Goal: Task Accomplishment & Management: Complete application form

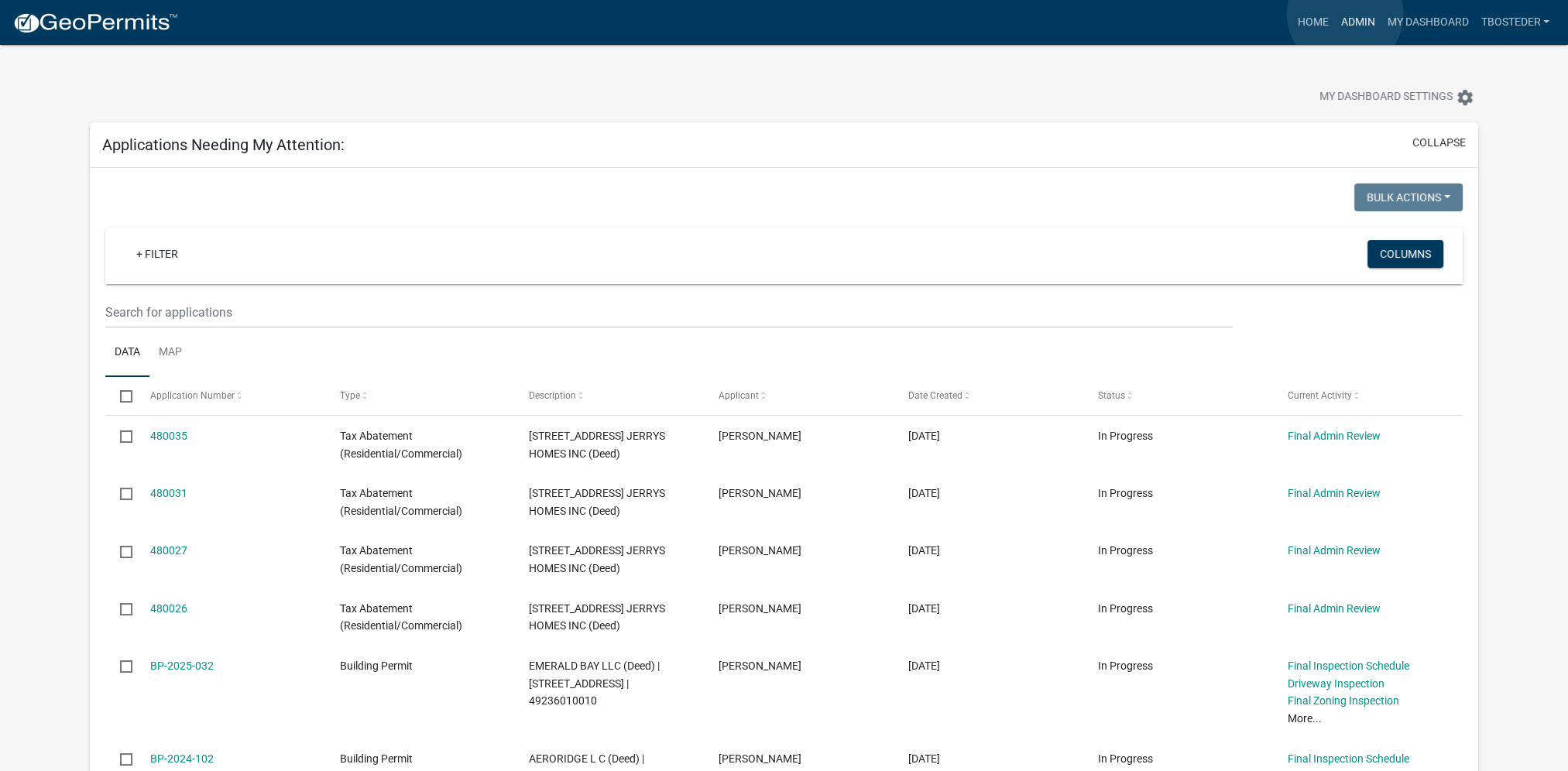
click at [1345, 14] on link "Admin" at bounding box center [1357, 22] width 47 height 29
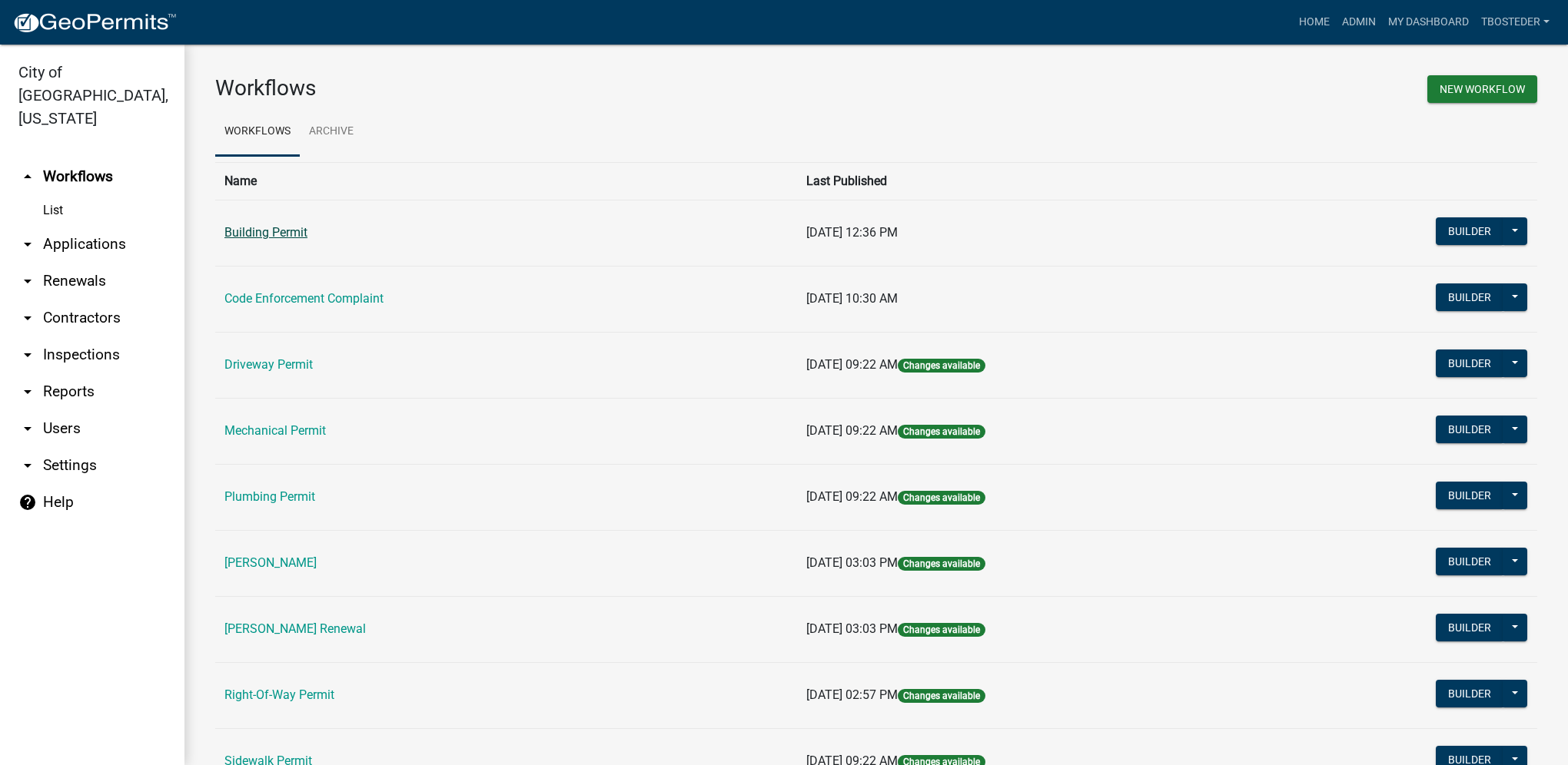
click at [284, 233] on link "Building Permit" at bounding box center [265, 233] width 83 height 15
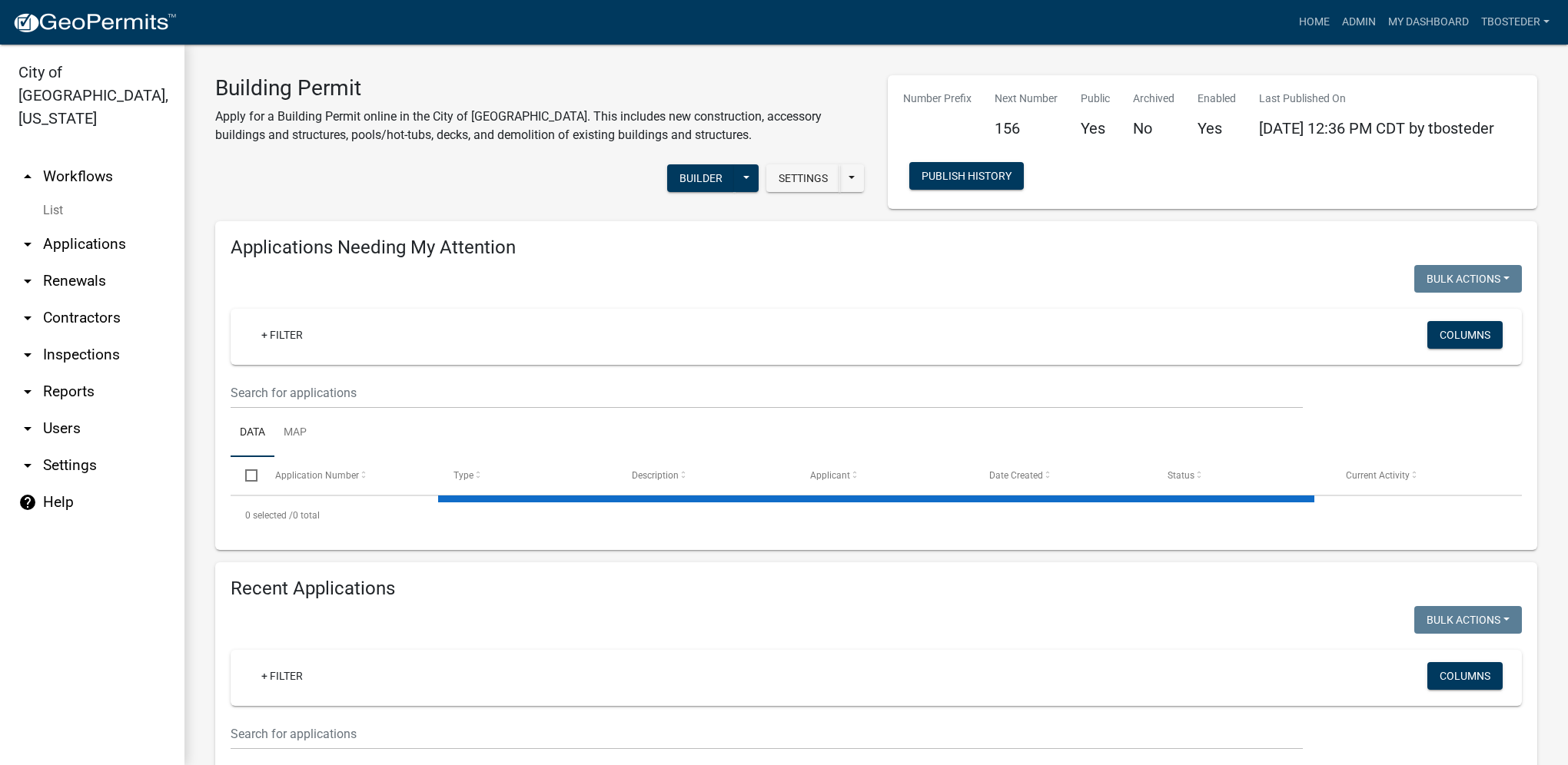
select select "1: 25"
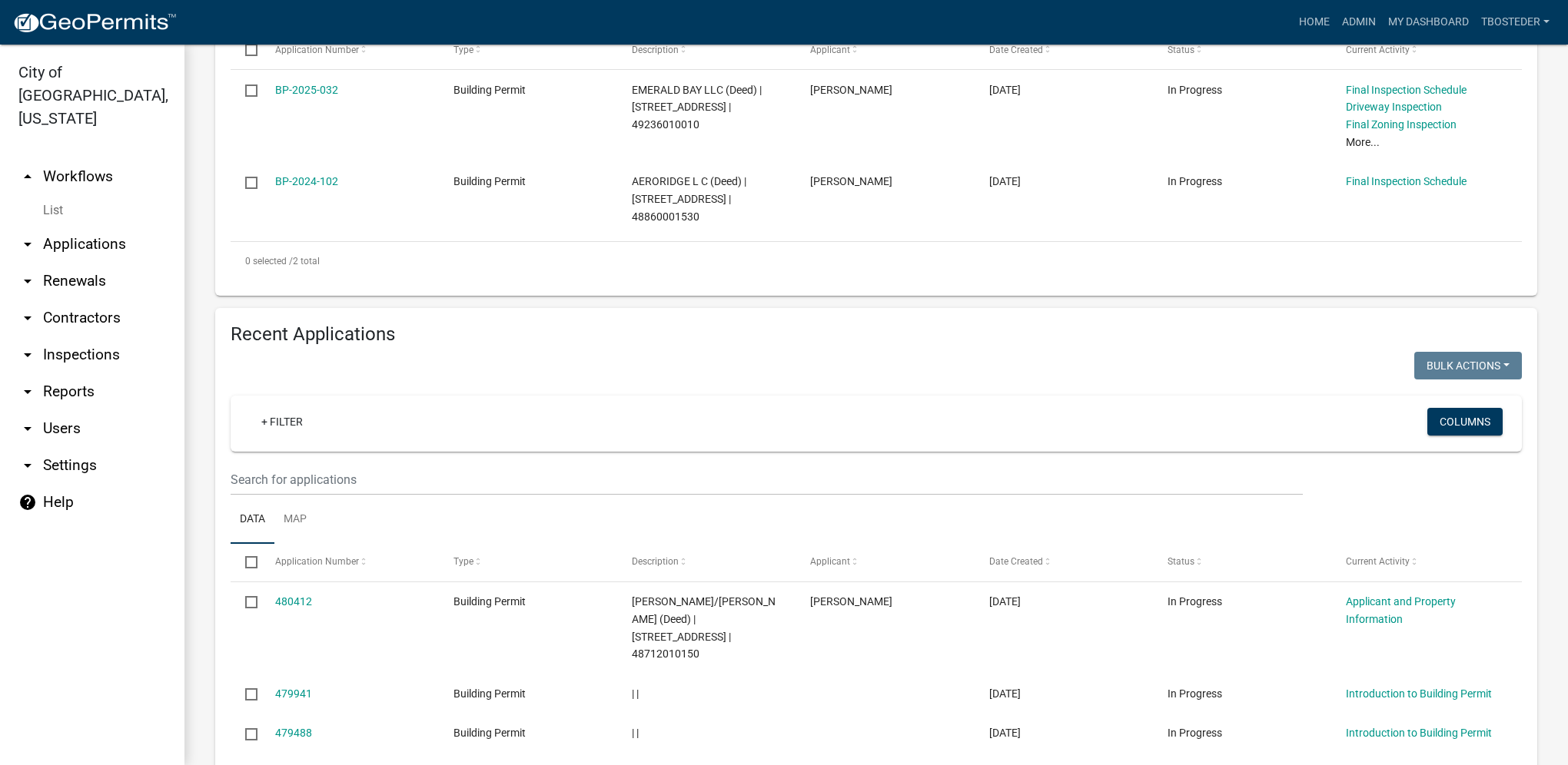
scroll to position [461, 0]
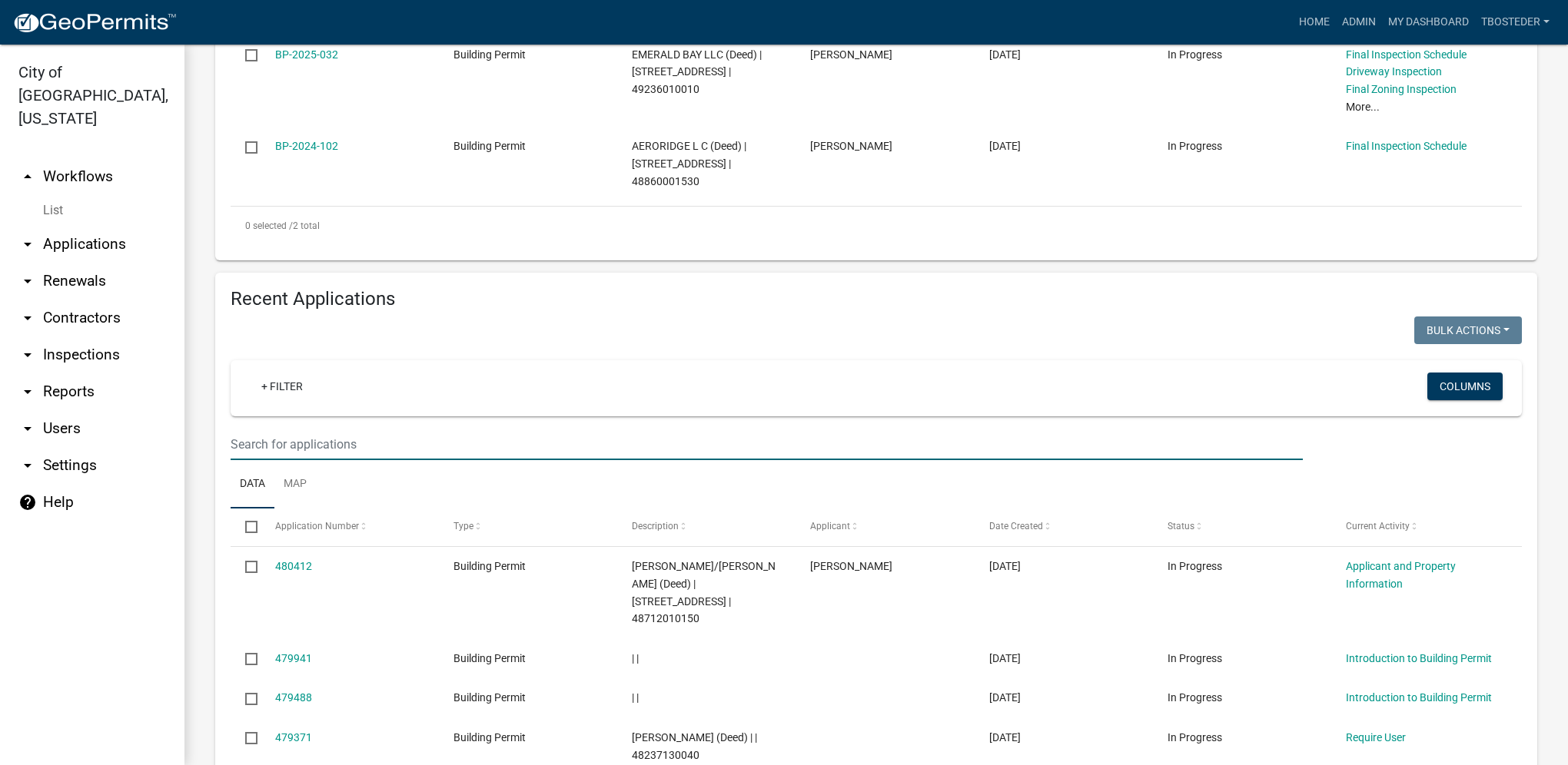
click at [353, 442] on input "text" at bounding box center [767, 444] width 1073 height 32
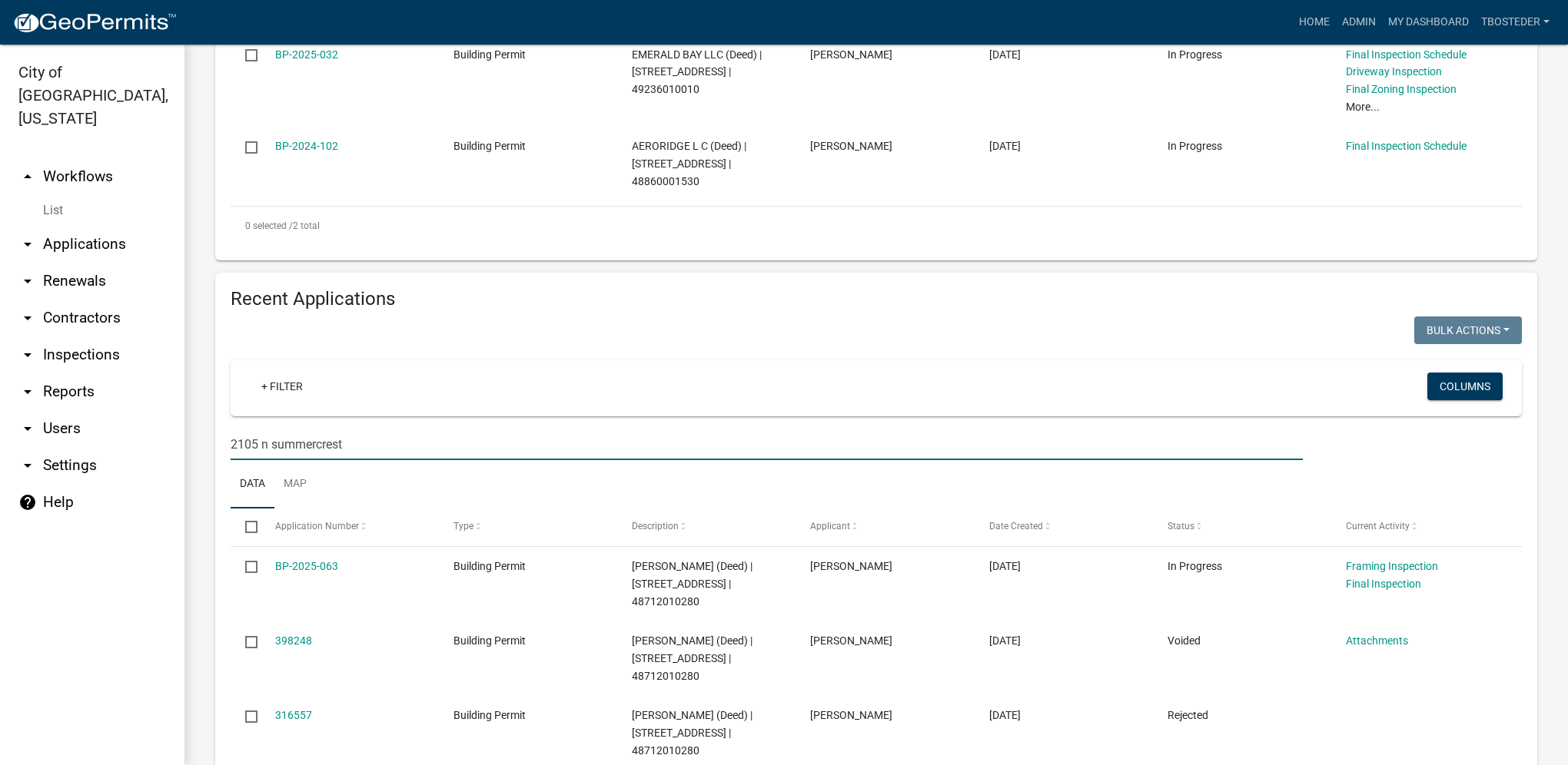
type input "2105 n summercrest"
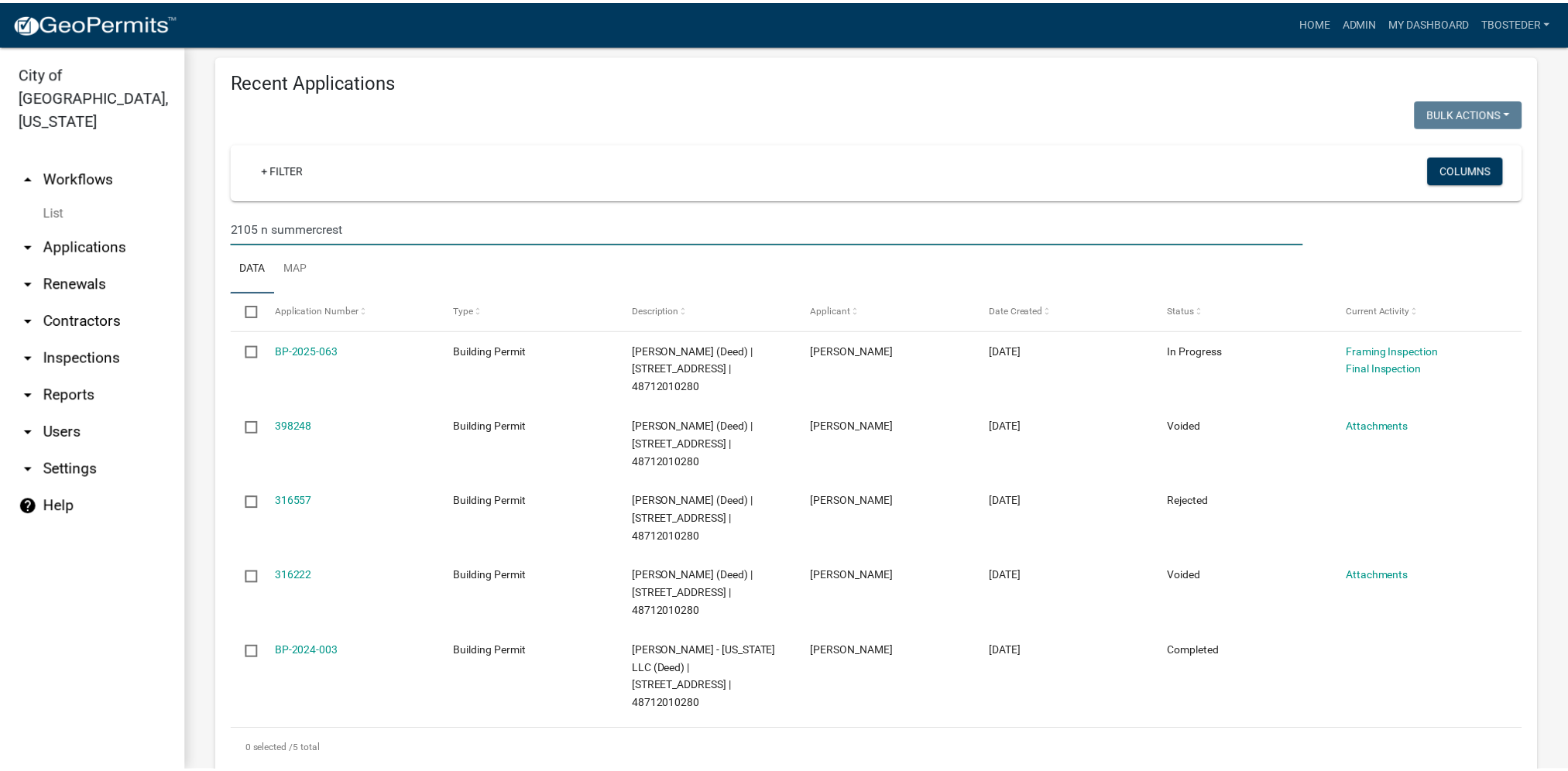
scroll to position [731, 0]
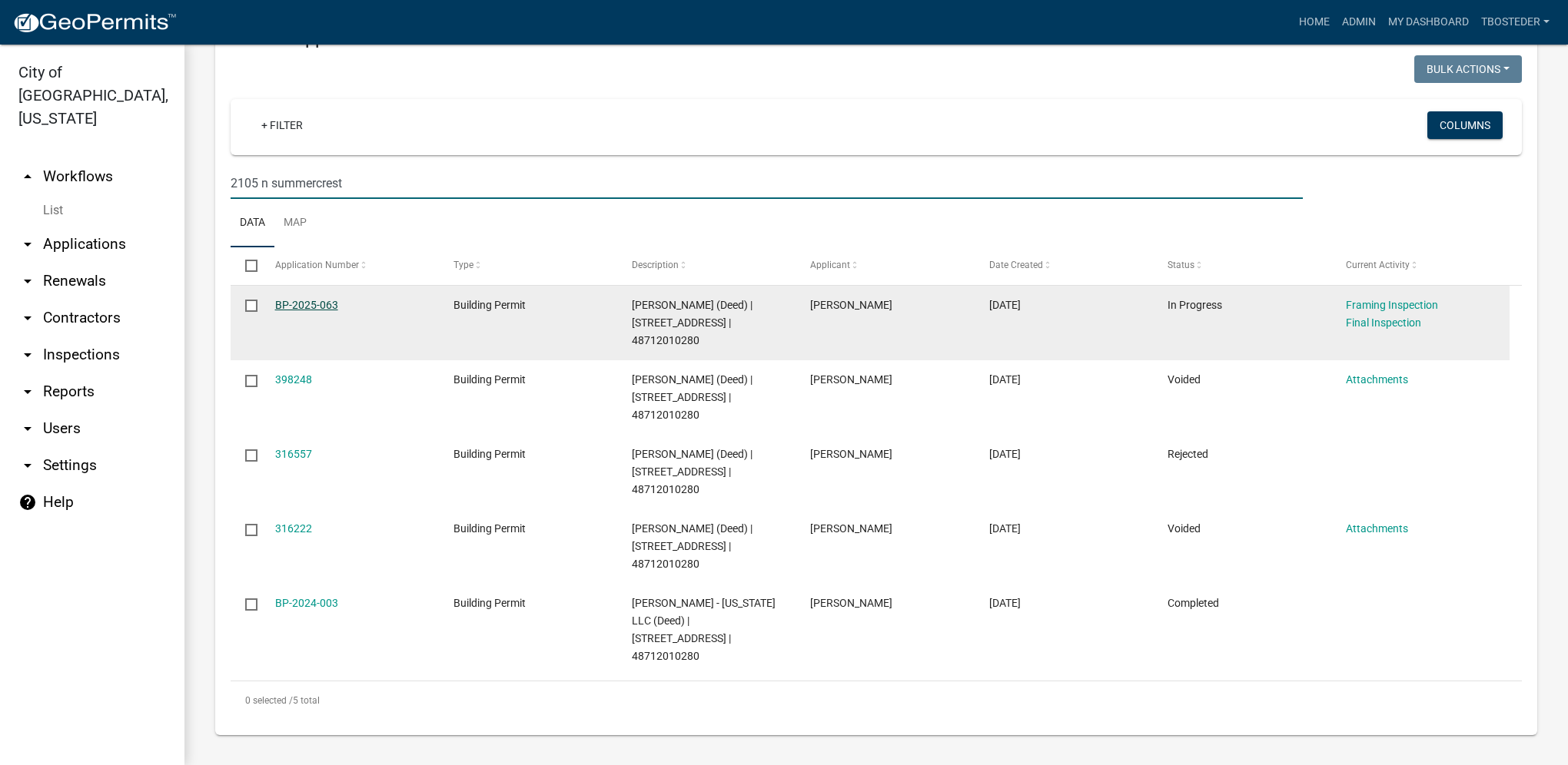
click at [323, 307] on link "BP-2025-063" at bounding box center [306, 305] width 63 height 13
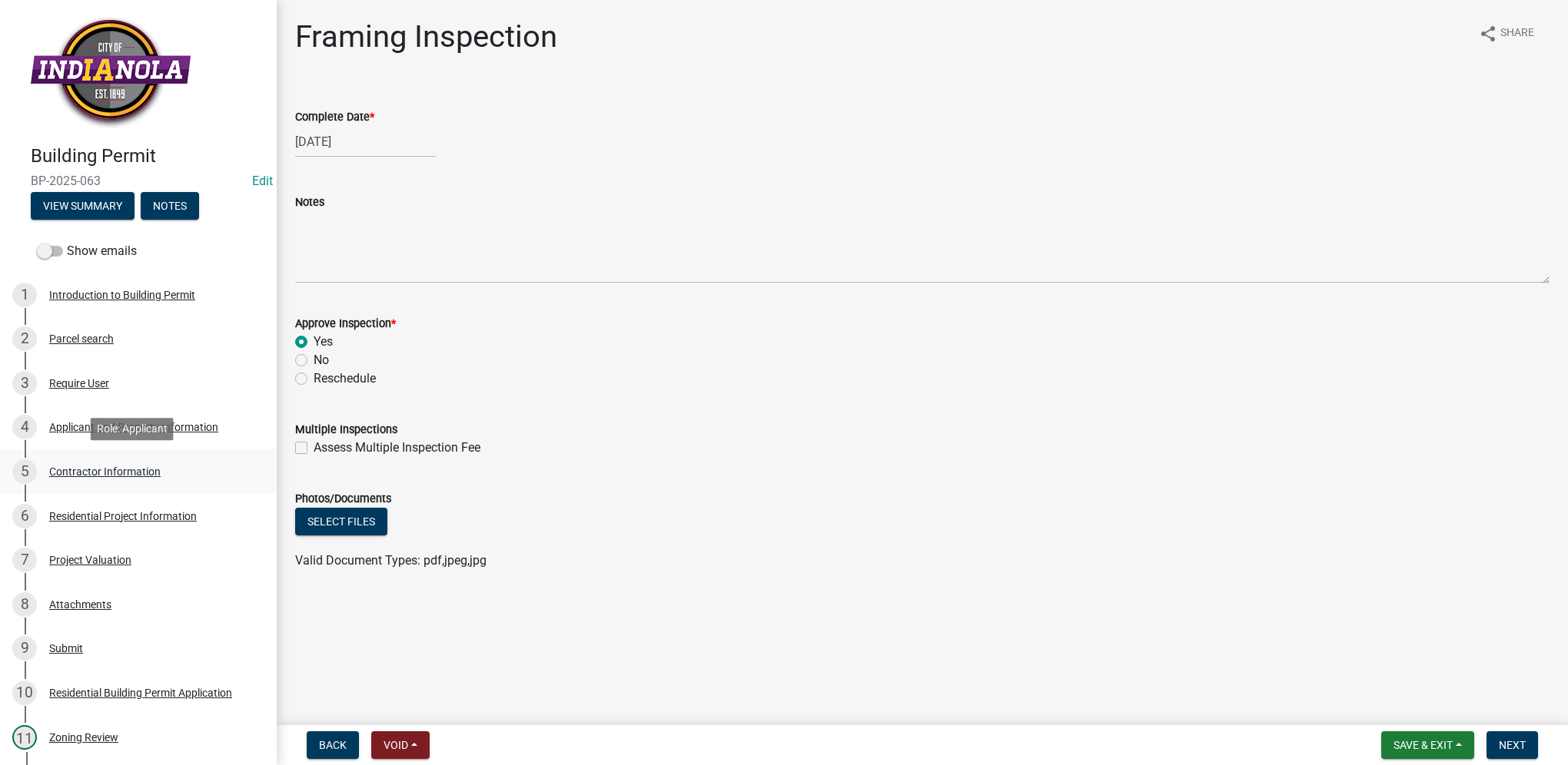
click at [142, 471] on div "Contractor Information" at bounding box center [105, 472] width 112 height 11
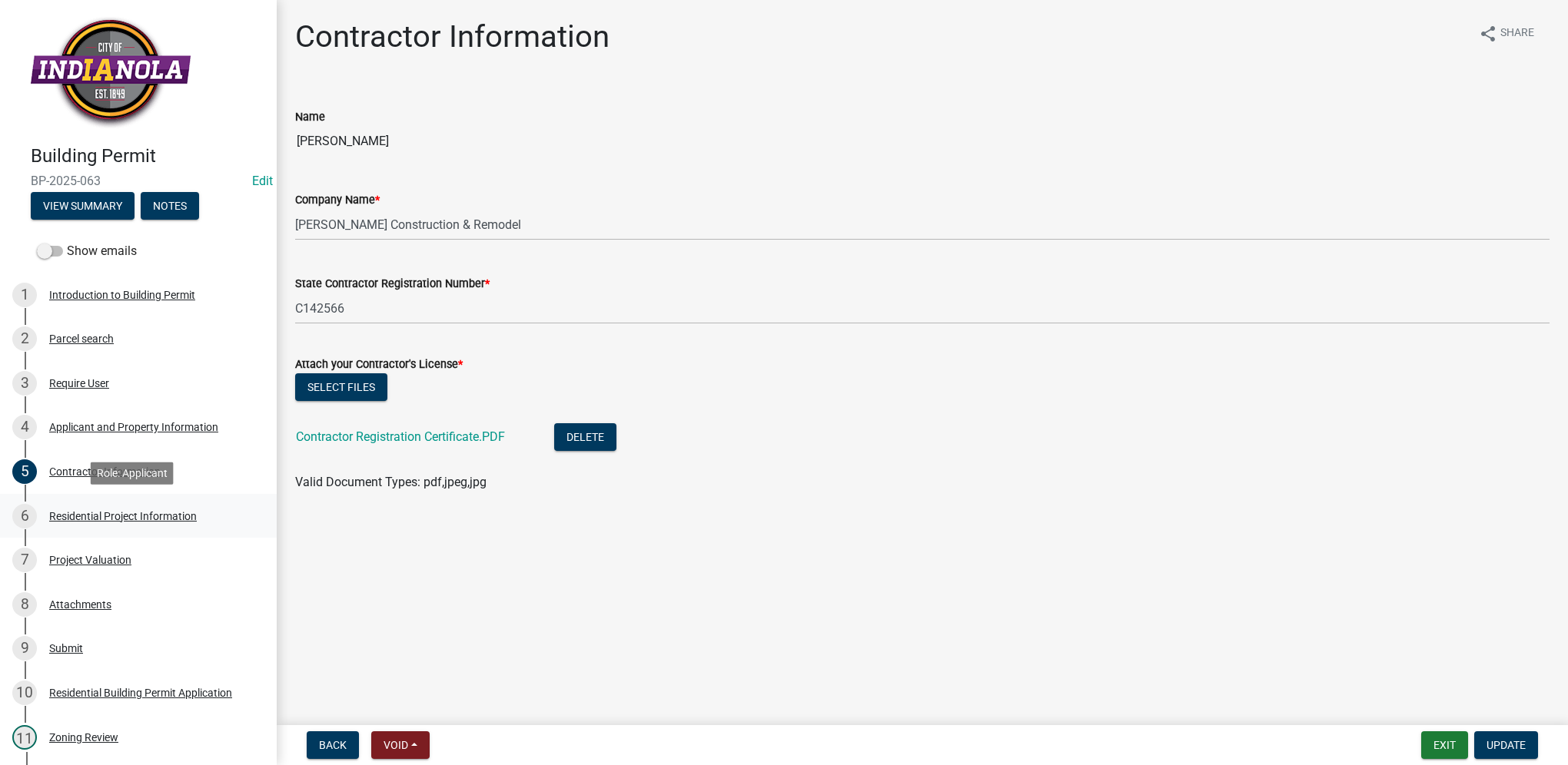
click at [156, 513] on div "Residential Project Information" at bounding box center [123, 516] width 147 height 11
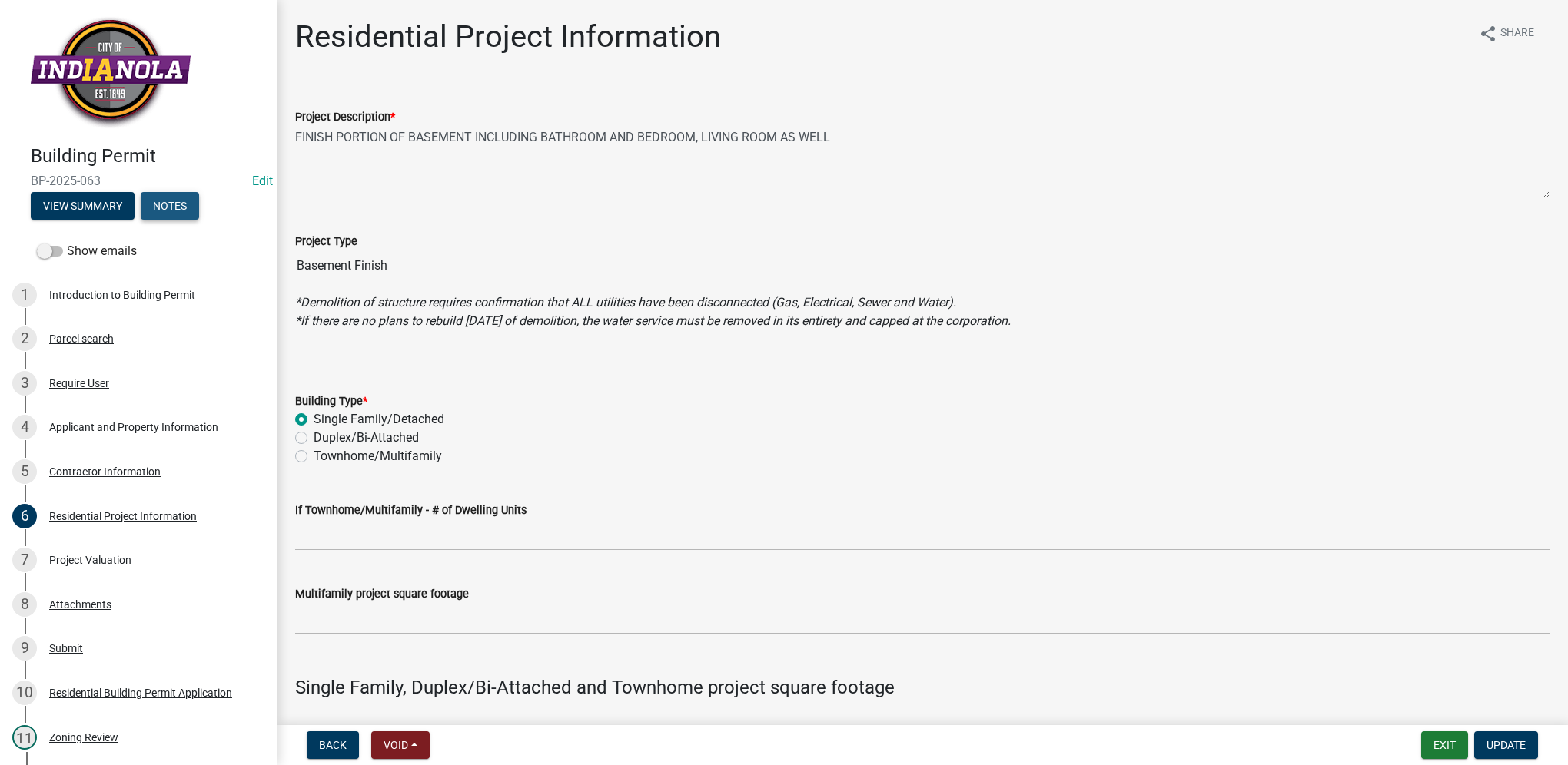
click at [174, 215] on button "Notes" at bounding box center [170, 205] width 58 height 27
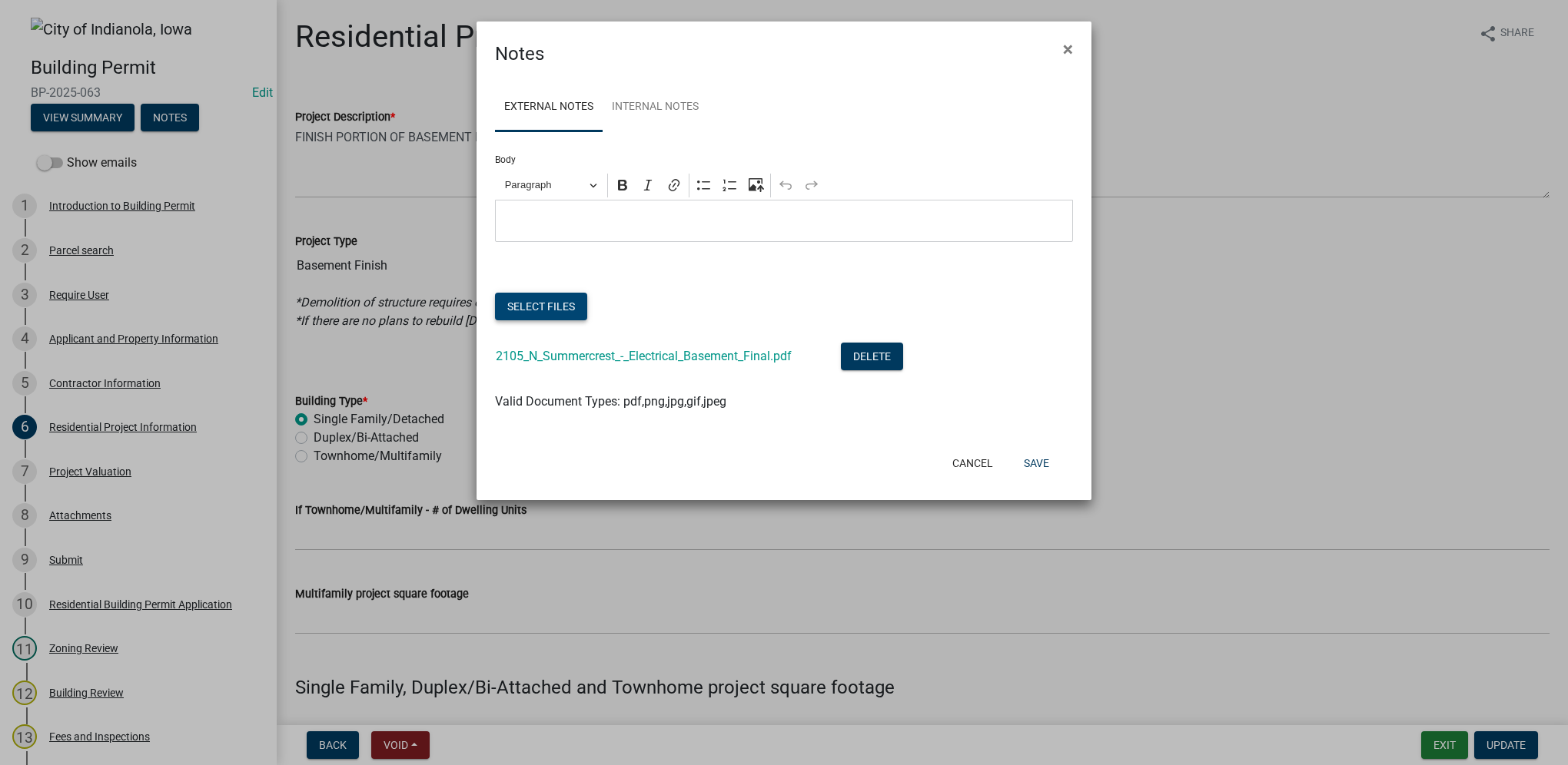
click at [523, 304] on button "Select files" at bounding box center [541, 306] width 92 height 27
click at [575, 323] on div "Select files" at bounding box center [784, 308] width 578 height 32
click at [561, 311] on button "Select files" at bounding box center [541, 306] width 92 height 27
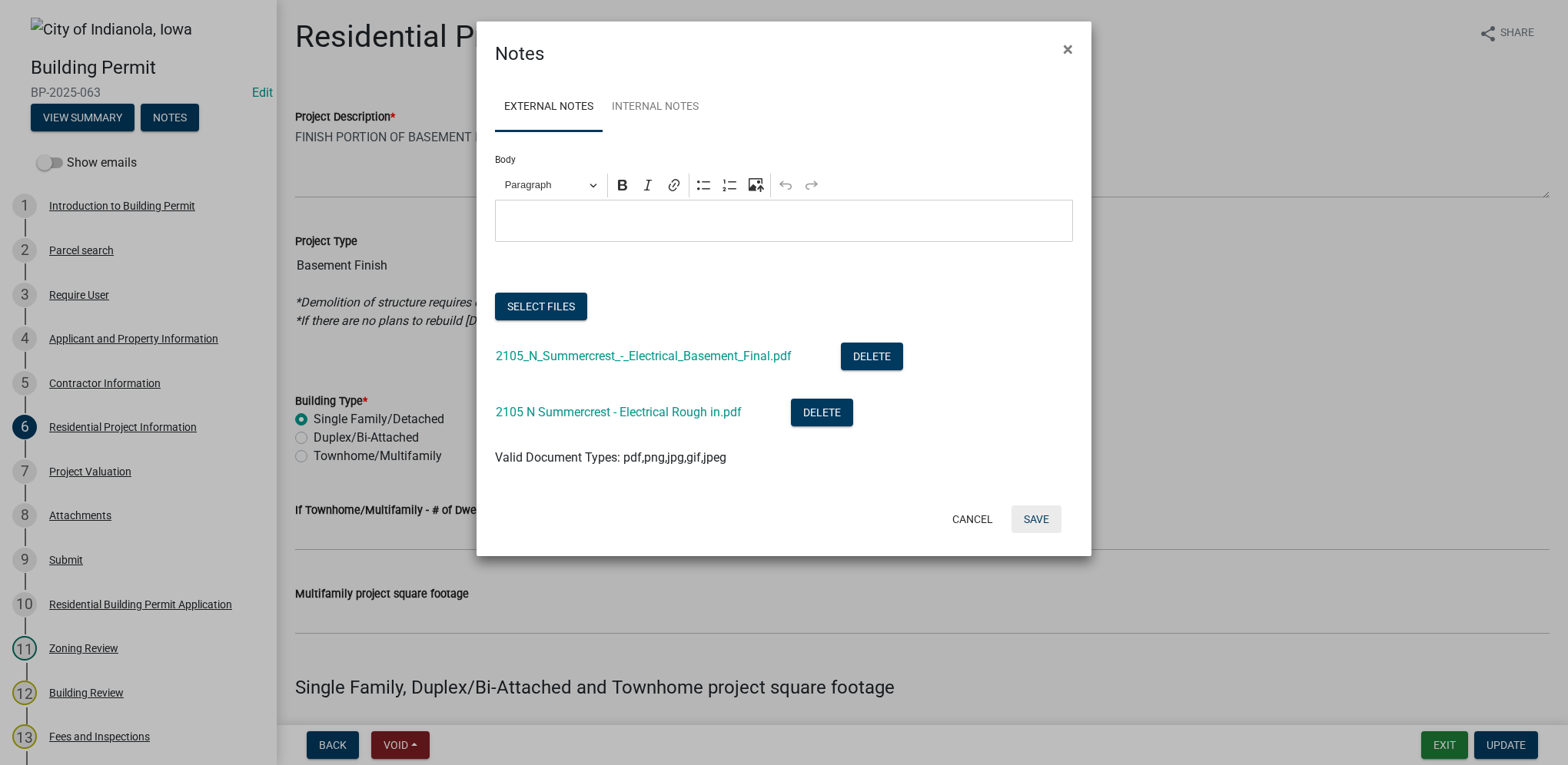
click at [1041, 525] on button "Save" at bounding box center [1036, 519] width 50 height 27
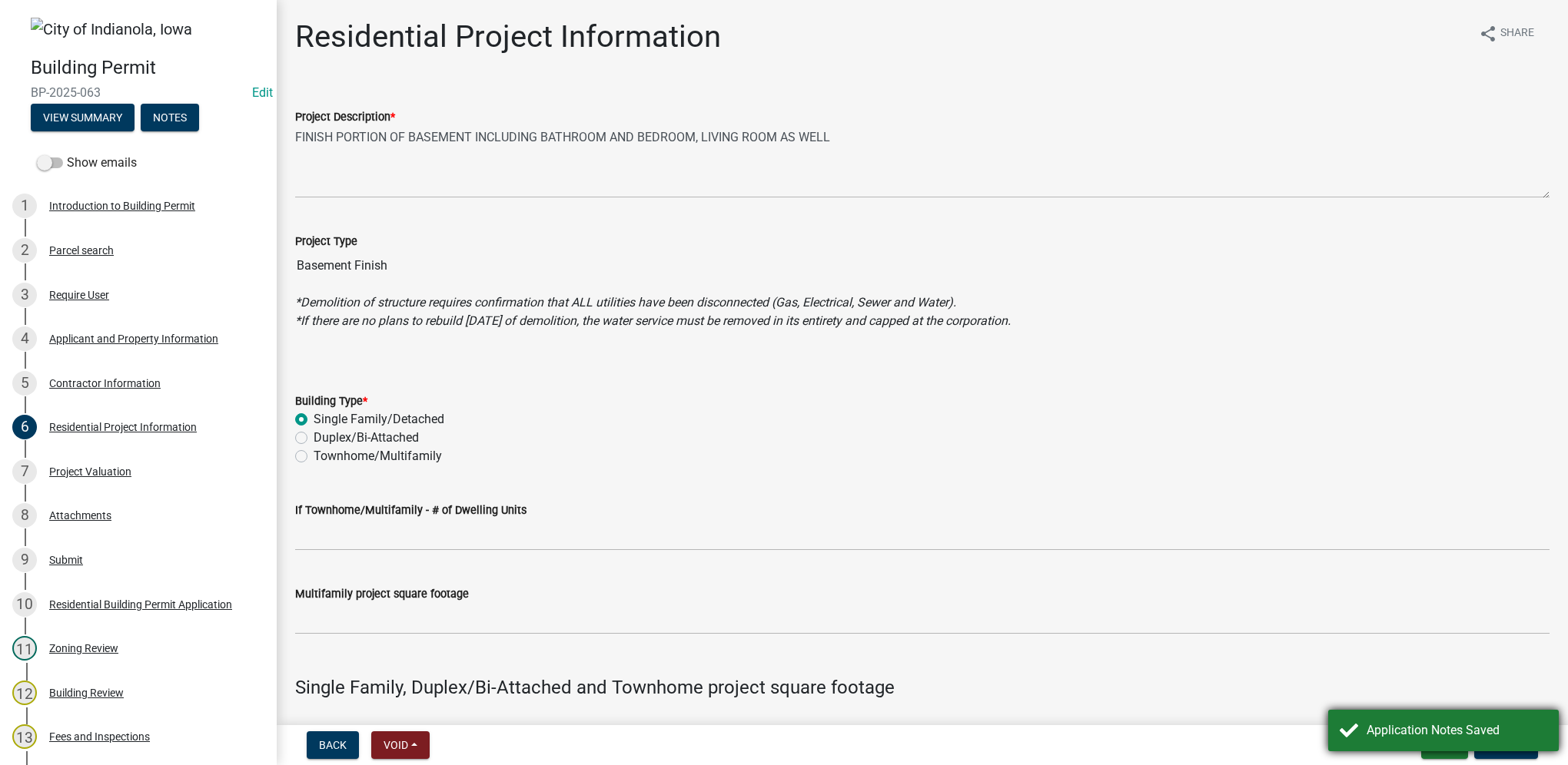
click at [1448, 736] on div "Application Notes Saved" at bounding box center [1457, 730] width 181 height 18
click at [1449, 750] on button "Exit" at bounding box center [1445, 745] width 47 height 27
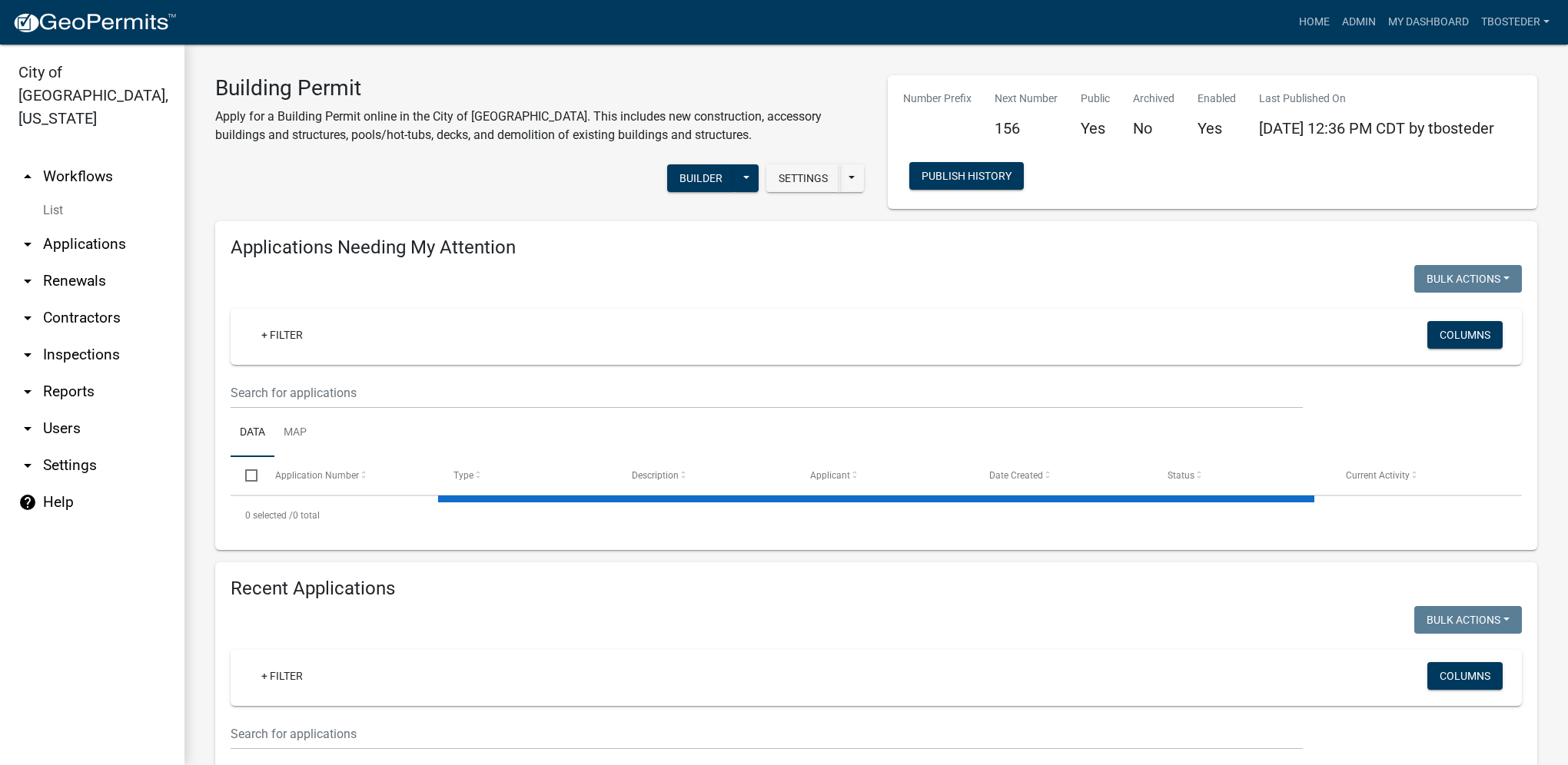
select select "1: 25"
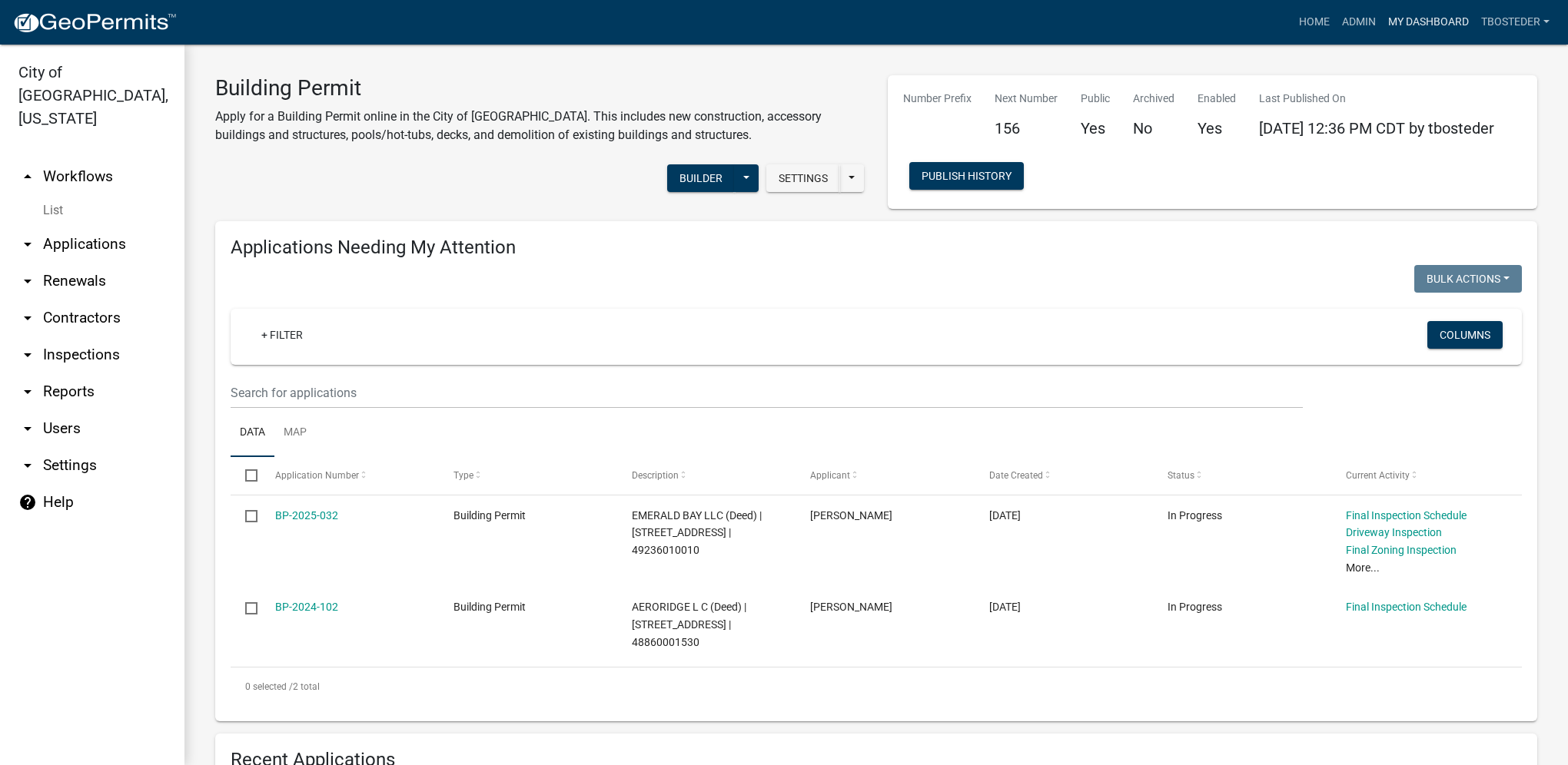
click at [1396, 24] on link "My Dashboard" at bounding box center [1428, 22] width 93 height 29
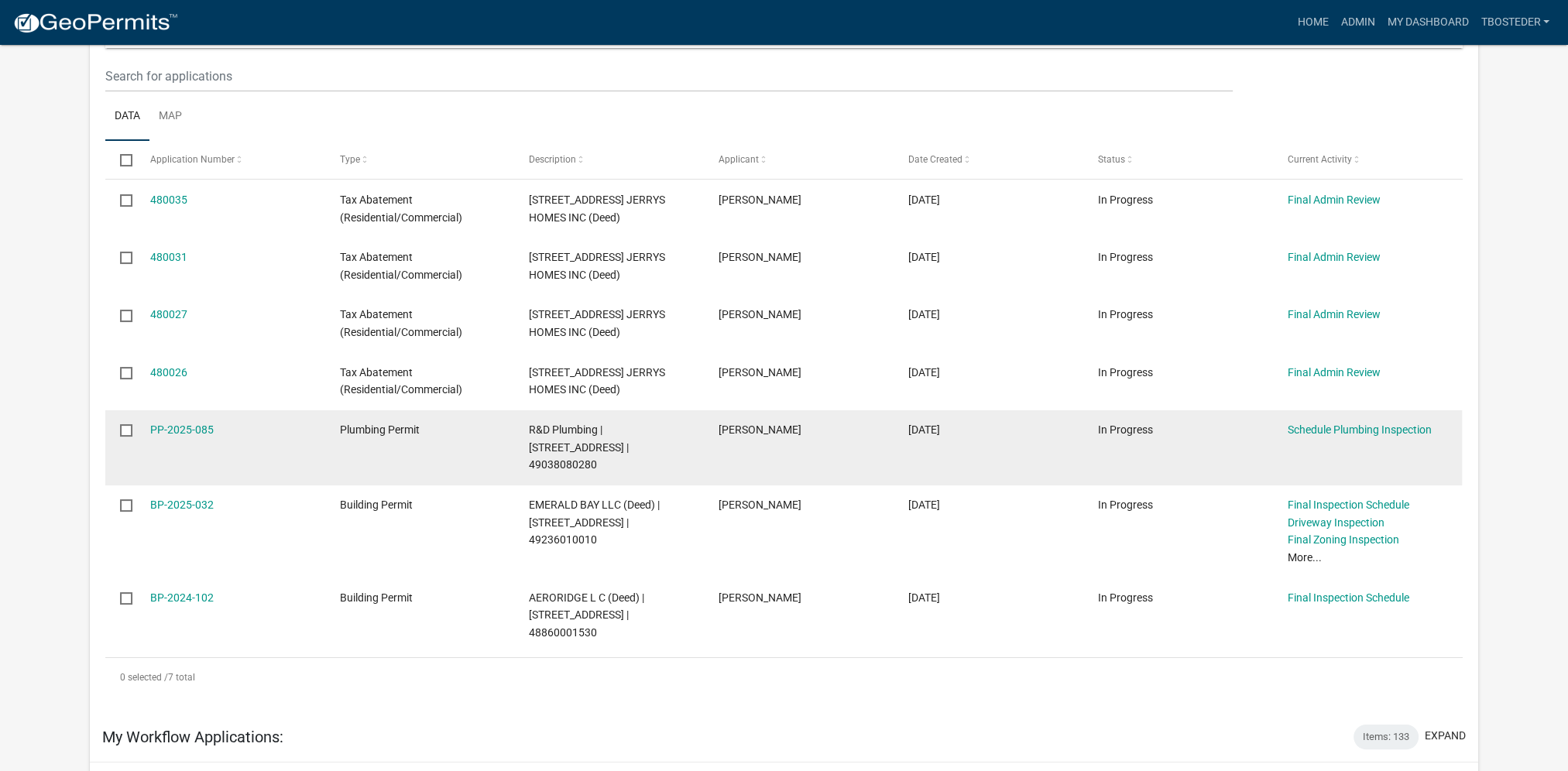
scroll to position [309, 0]
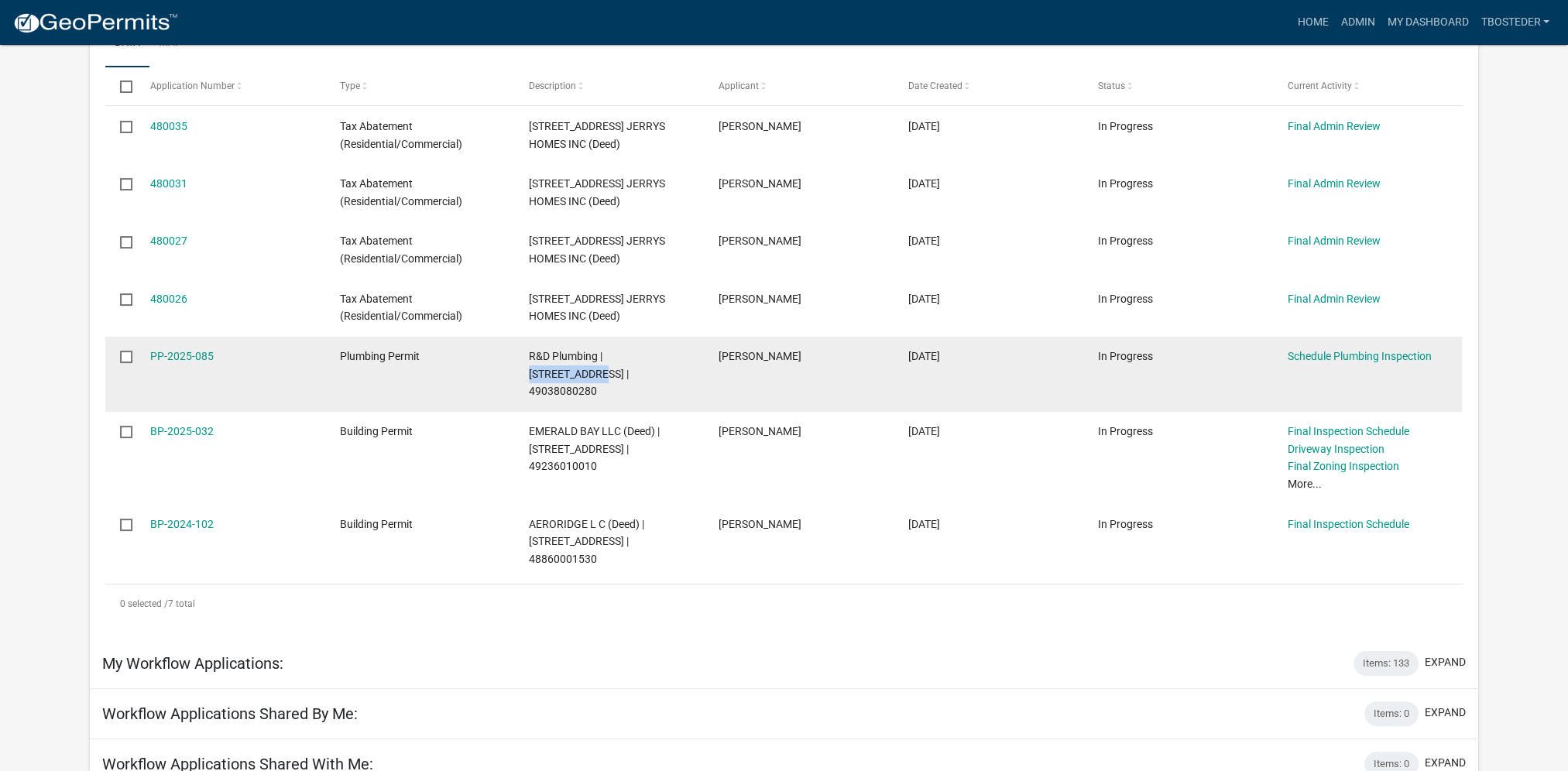
drag, startPoint x: 607, startPoint y: 352, endPoint x: 677, endPoint y: 353, distance: 70.0
click at [629, 353] on span "R&D Plumbing | [STREET_ADDRESS] | 49038080280" at bounding box center [579, 374] width 100 height 48
copy span "[STREET_ADDRESS]"
click at [191, 356] on link "PP-2025-085" at bounding box center [181, 356] width 63 height 13
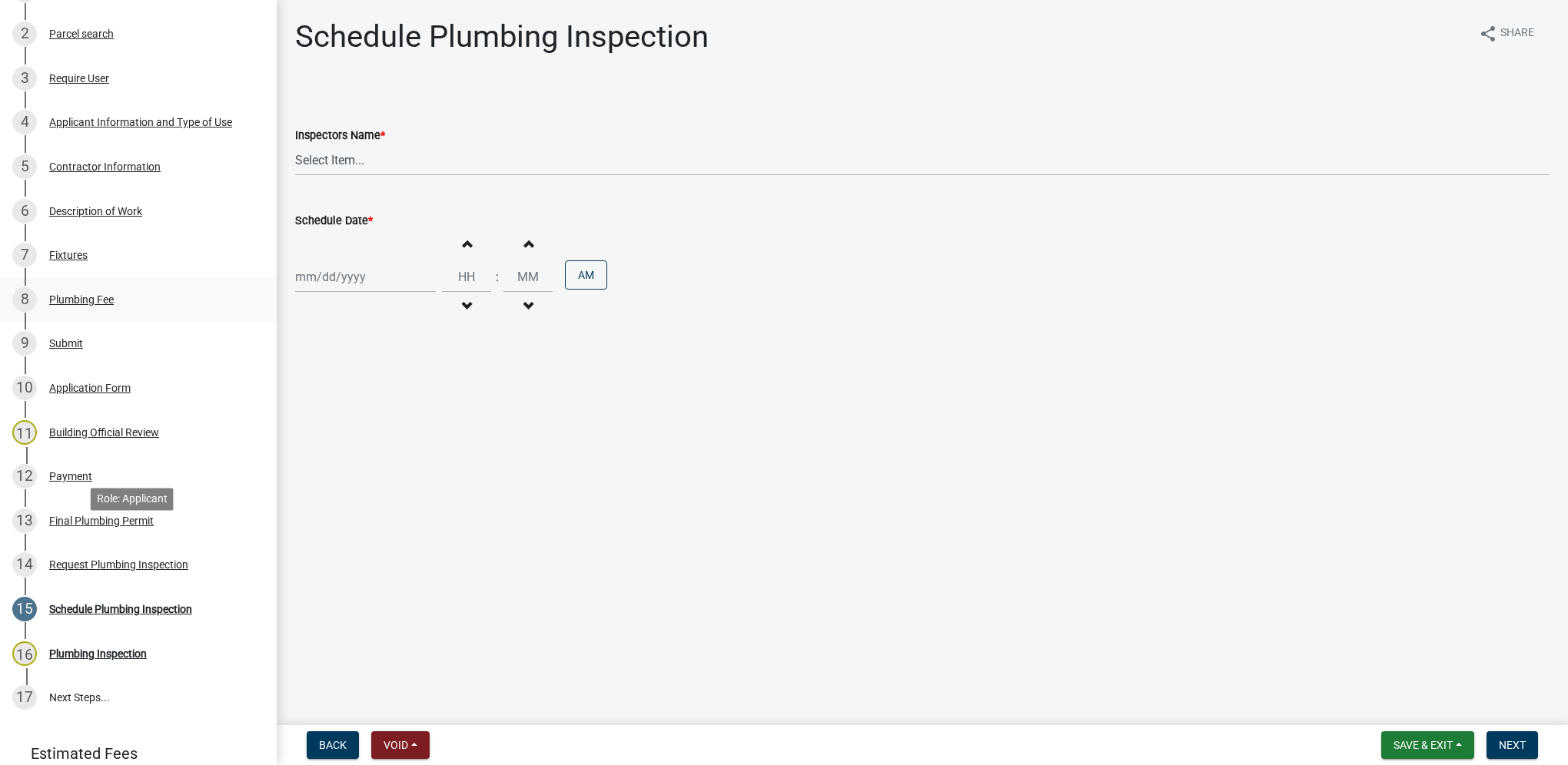
scroll to position [307, 0]
click at [155, 565] on div "Request Plumbing Inspection" at bounding box center [118, 562] width 139 height 11
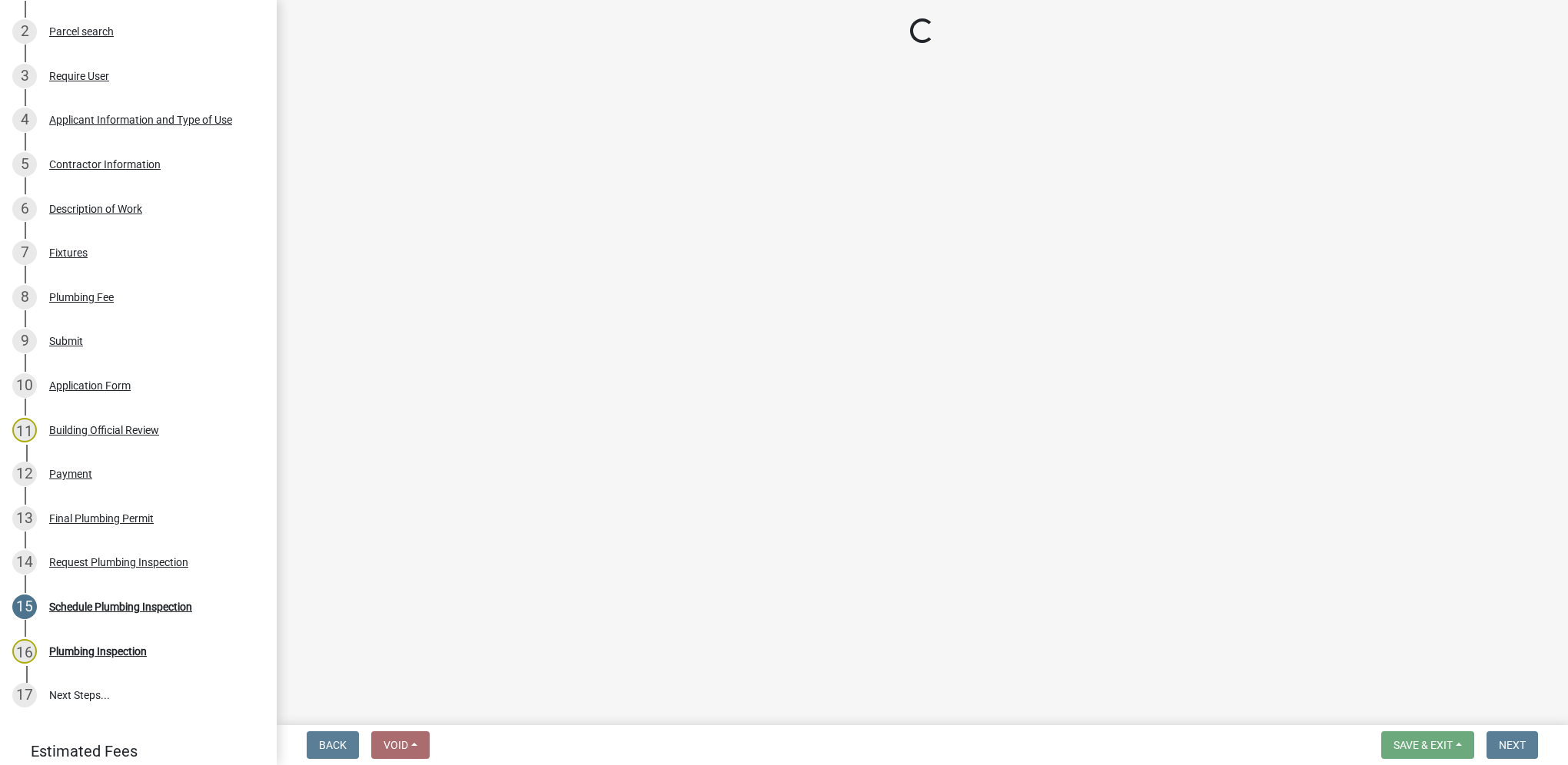
select select "5e6fc4d6-0be1-48fa-8ebd-0c1600940a56"
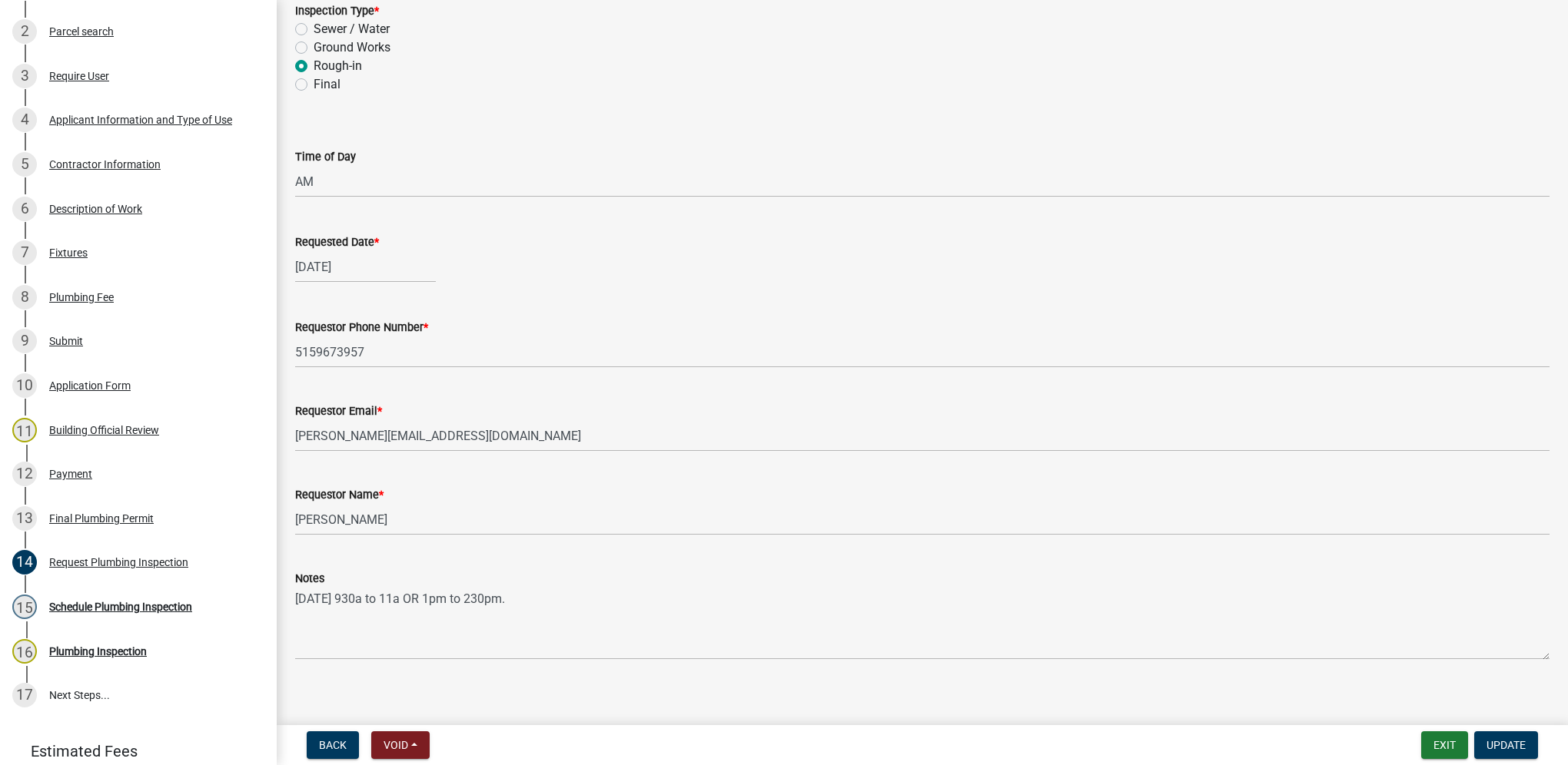
scroll to position [116, 0]
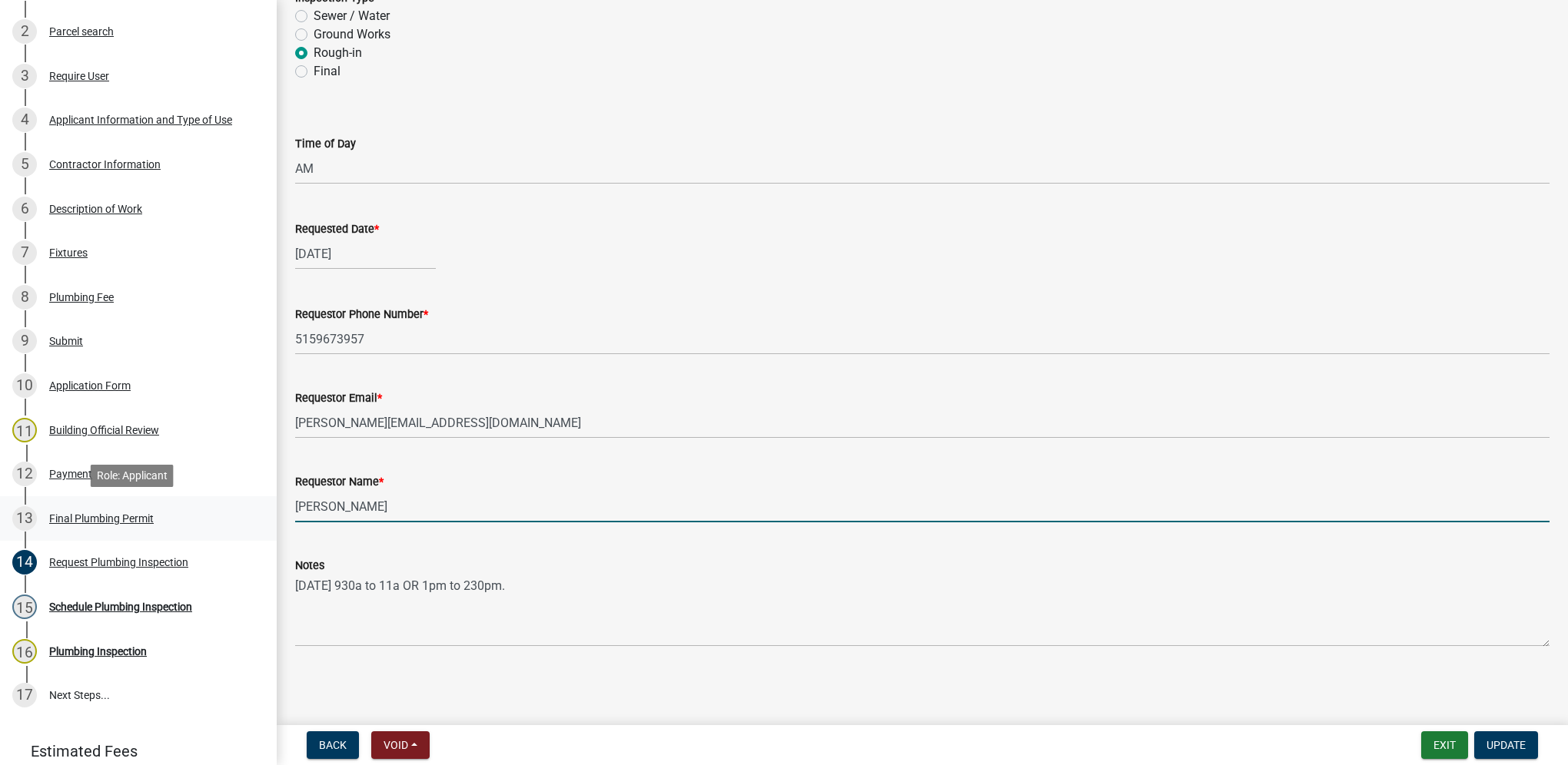
drag, startPoint x: 408, startPoint y: 511, endPoint x: 255, endPoint y: 513, distance: 153.0
click at [255, 513] on div "Plumbing Permit PP-2025-085 Edit View Summary Notes Show emails 1 Introduction …" at bounding box center [784, 382] width 1568 height 765
type input "[PERSON_NAME]"
click at [1511, 751] on button "Update" at bounding box center [1506, 745] width 64 height 27
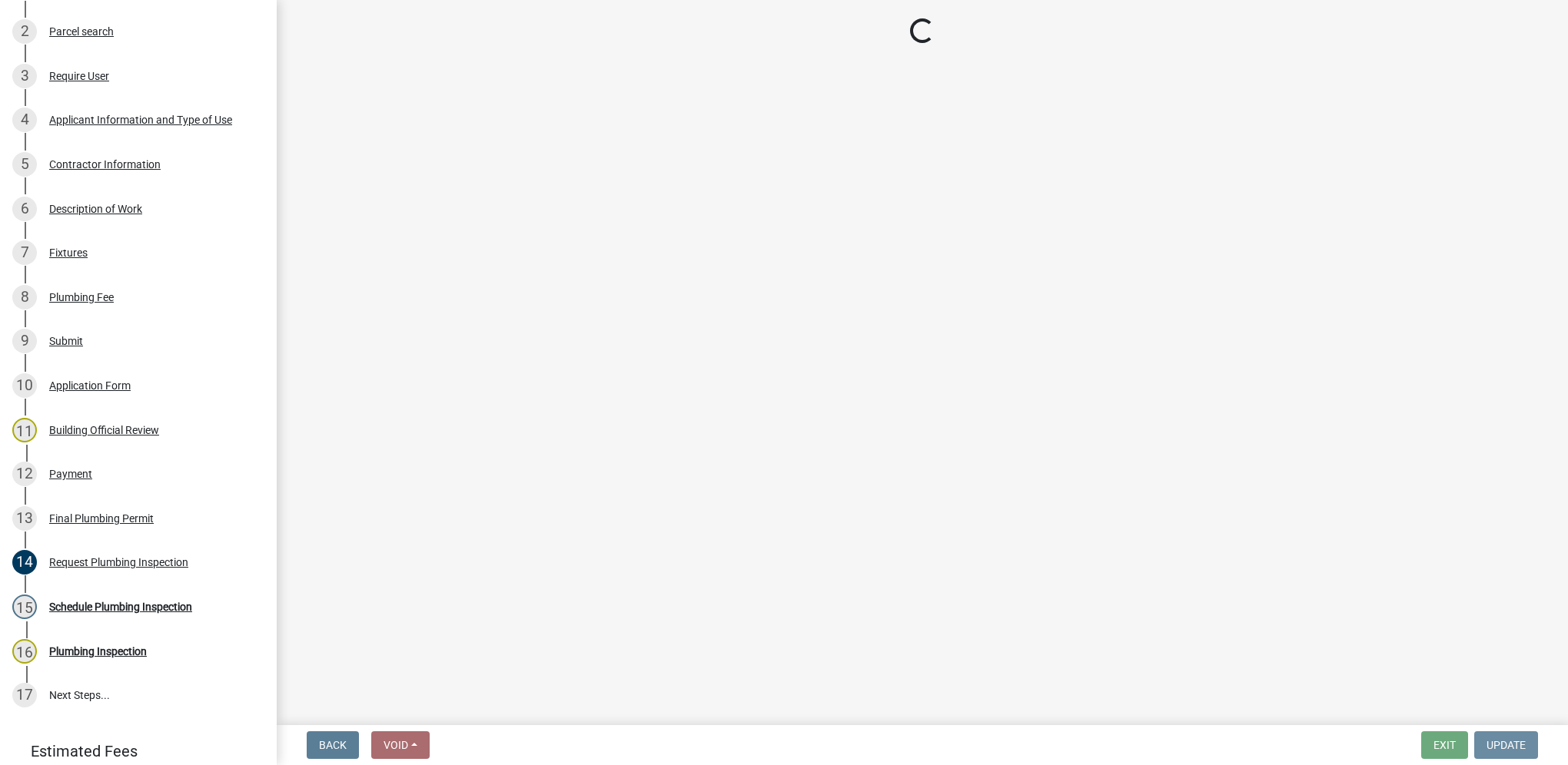
scroll to position [0, 0]
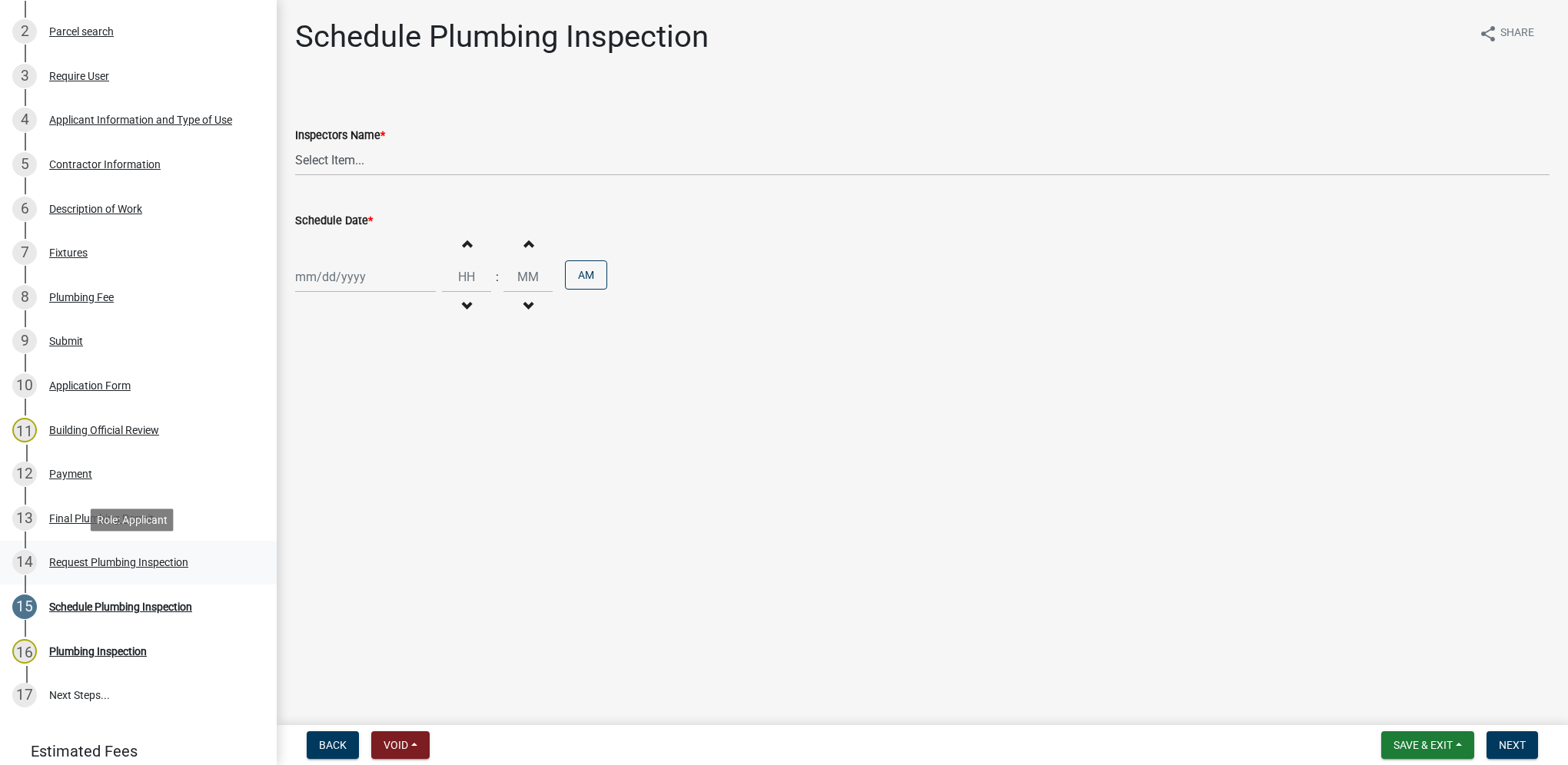
click at [209, 559] on div "14 Request Plumbing Inspection" at bounding box center [133, 561] width 240 height 25
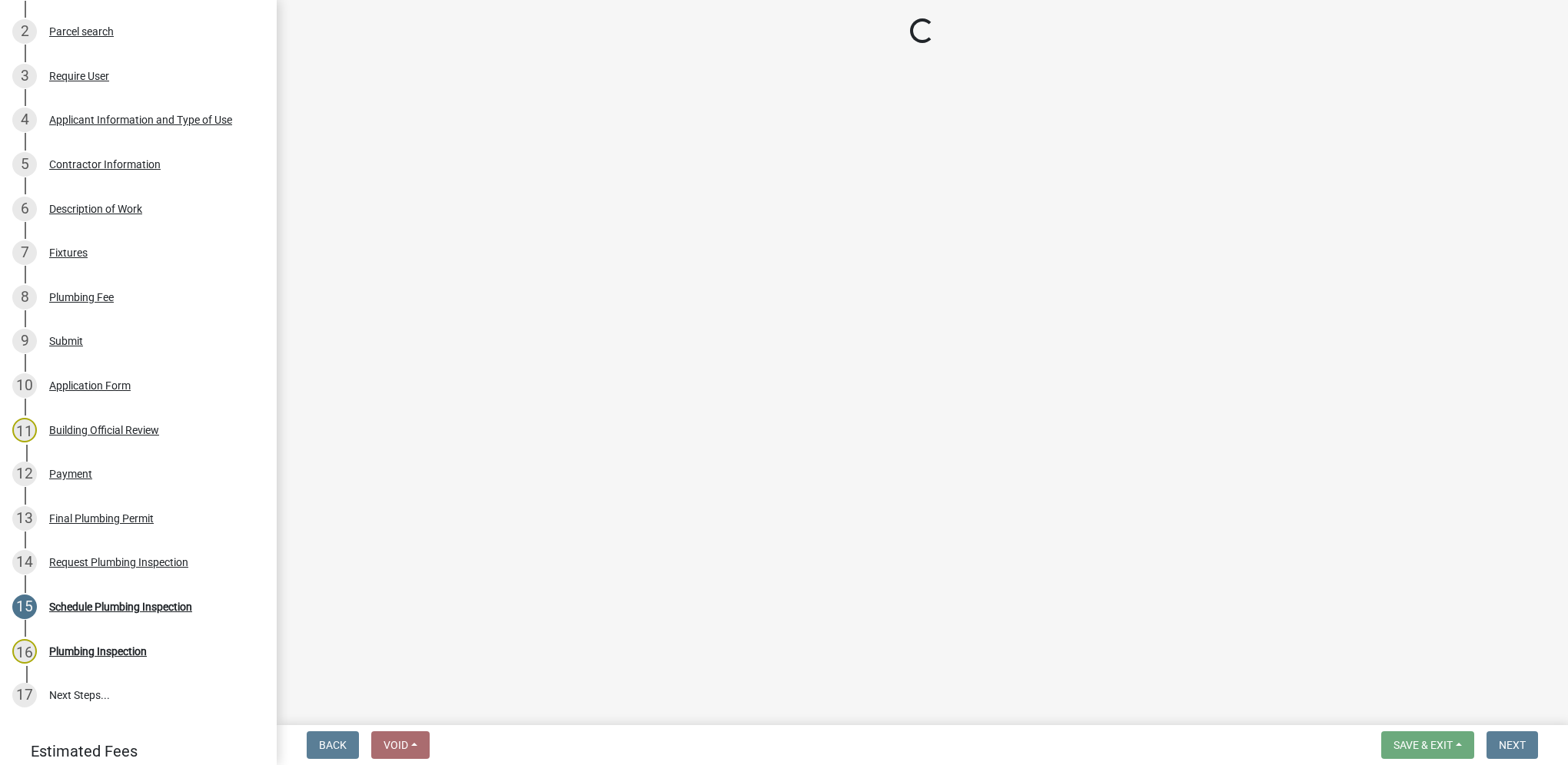
select select "5e6fc4d6-0be1-48fa-8ebd-0c1600940a56"
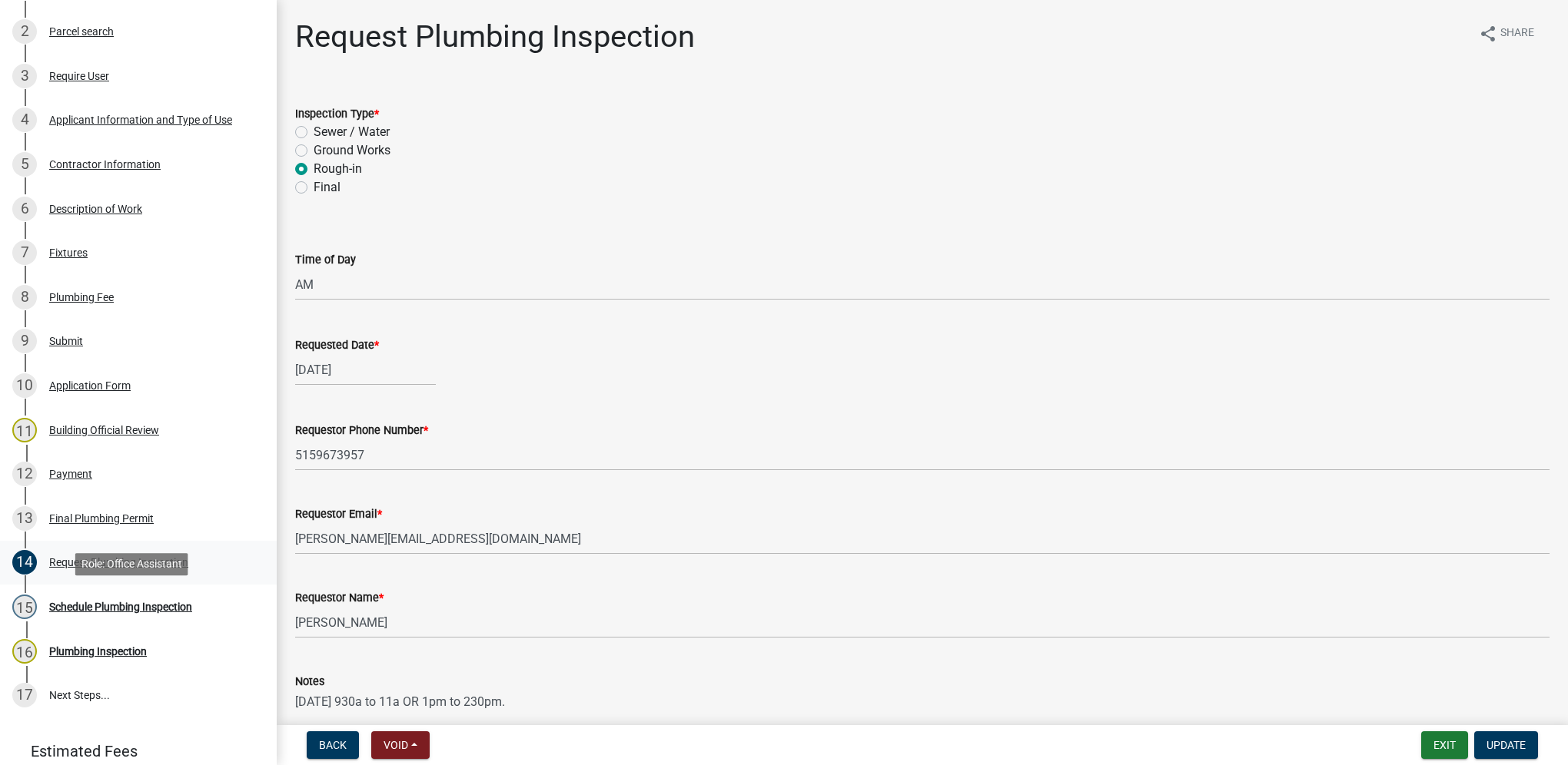
drag, startPoint x: 125, startPoint y: 597, endPoint x: 147, endPoint y: 550, distance: 51.9
click at [125, 597] on div "15 Schedule Plumbing Inspection" at bounding box center [133, 607] width 240 height 25
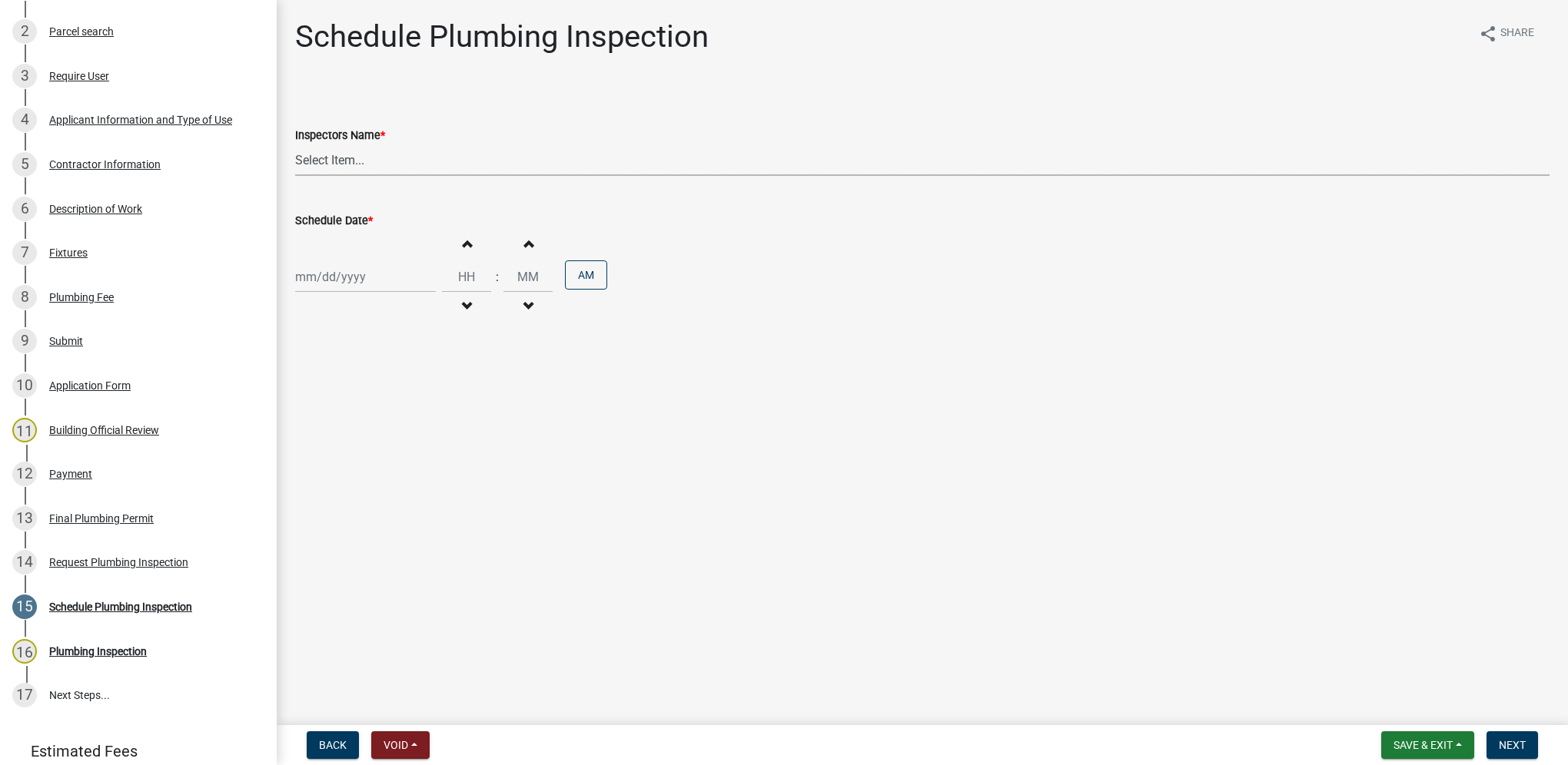
click at [355, 174] on select "Select Item... [DEMOGRAPHIC_DATA] (Indianola Other Inspector) T. Little ([PERSO…" at bounding box center [923, 160] width 1254 height 32
select select "27b8dde7-9ed4-44e4-ae8e-5969b60be3e6"
click at [295, 144] on select "Select Item... [DEMOGRAPHIC_DATA] (Indianola Other Inspector) T. Little ([PERSO…" at bounding box center [923, 160] width 1254 height 32
click at [346, 281] on div at bounding box center [365, 277] width 141 height 32
select select "9"
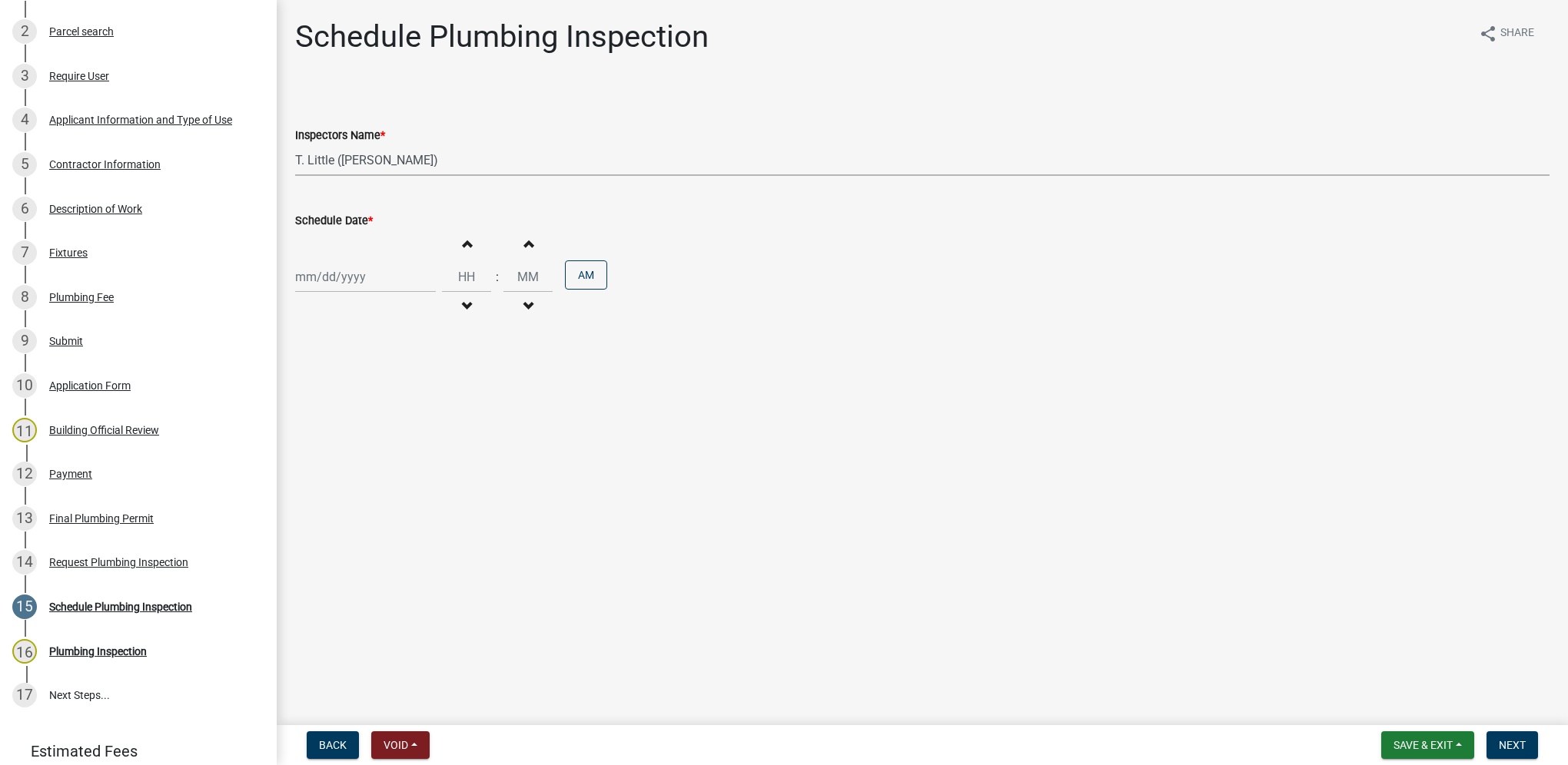
select select "2025"
click at [314, 431] on div "22" at bounding box center [310, 432] width 25 height 25
type input "[DATE]"
click at [456, 286] on input "Hours" at bounding box center [466, 277] width 49 height 32
type input "09"
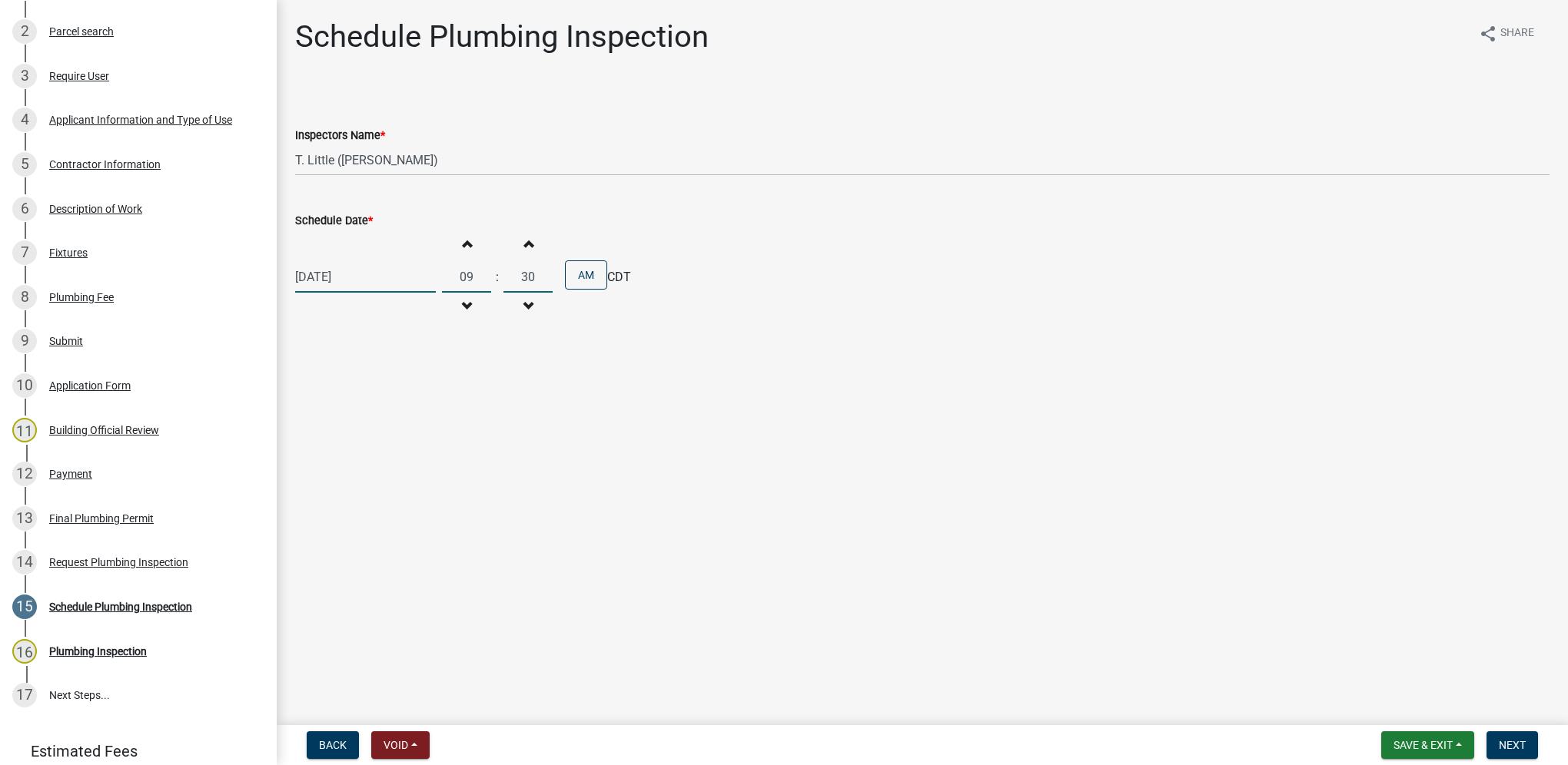
type input "30"
click at [1525, 738] on button "Next" at bounding box center [1512, 745] width 52 height 27
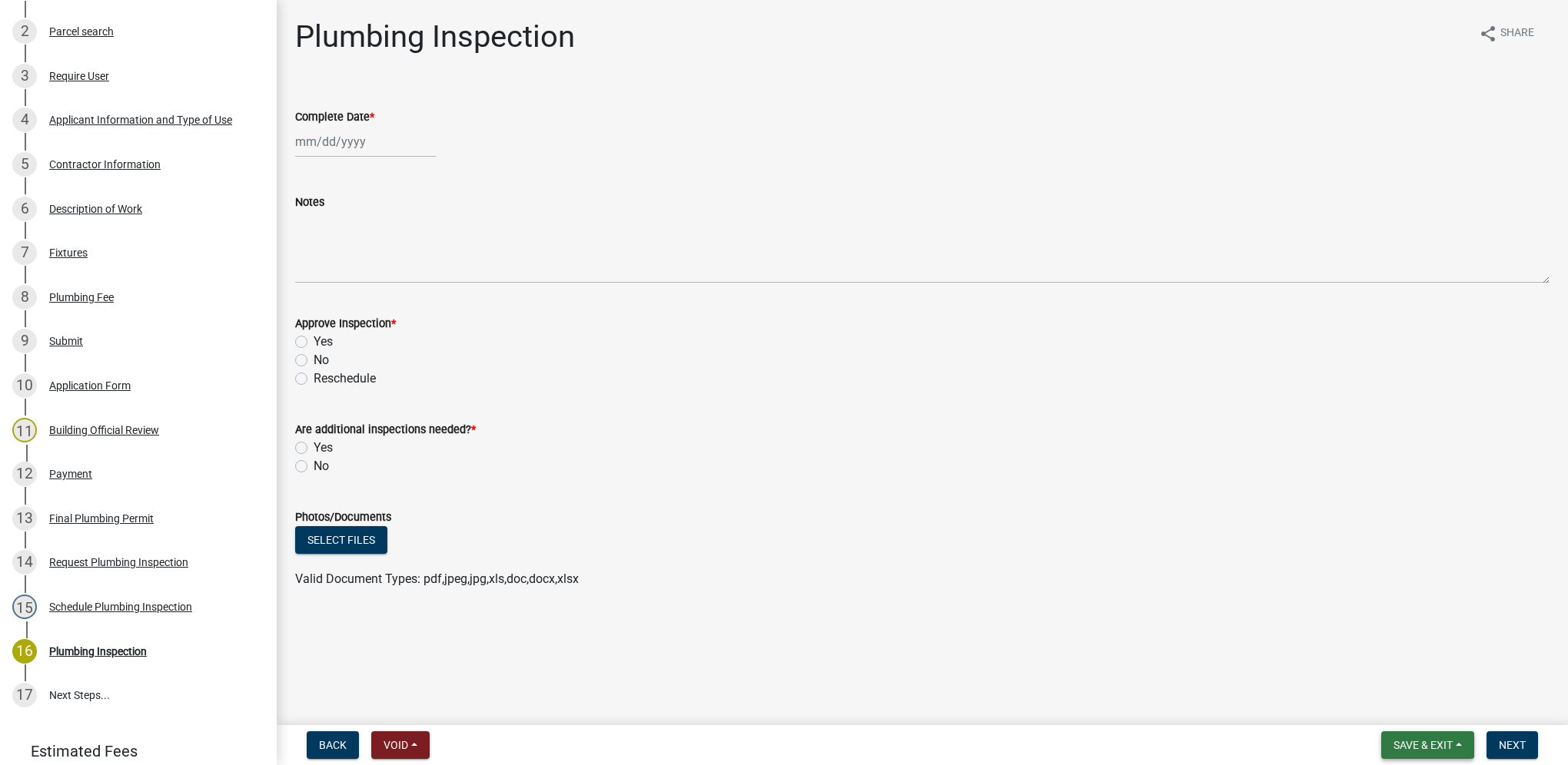
click at [1385, 750] on button "Save & Exit" at bounding box center [1428, 745] width 93 height 27
click at [1383, 713] on button "Save & Exit" at bounding box center [1413, 705] width 123 height 37
